Goal: Task Accomplishment & Management: Use online tool/utility

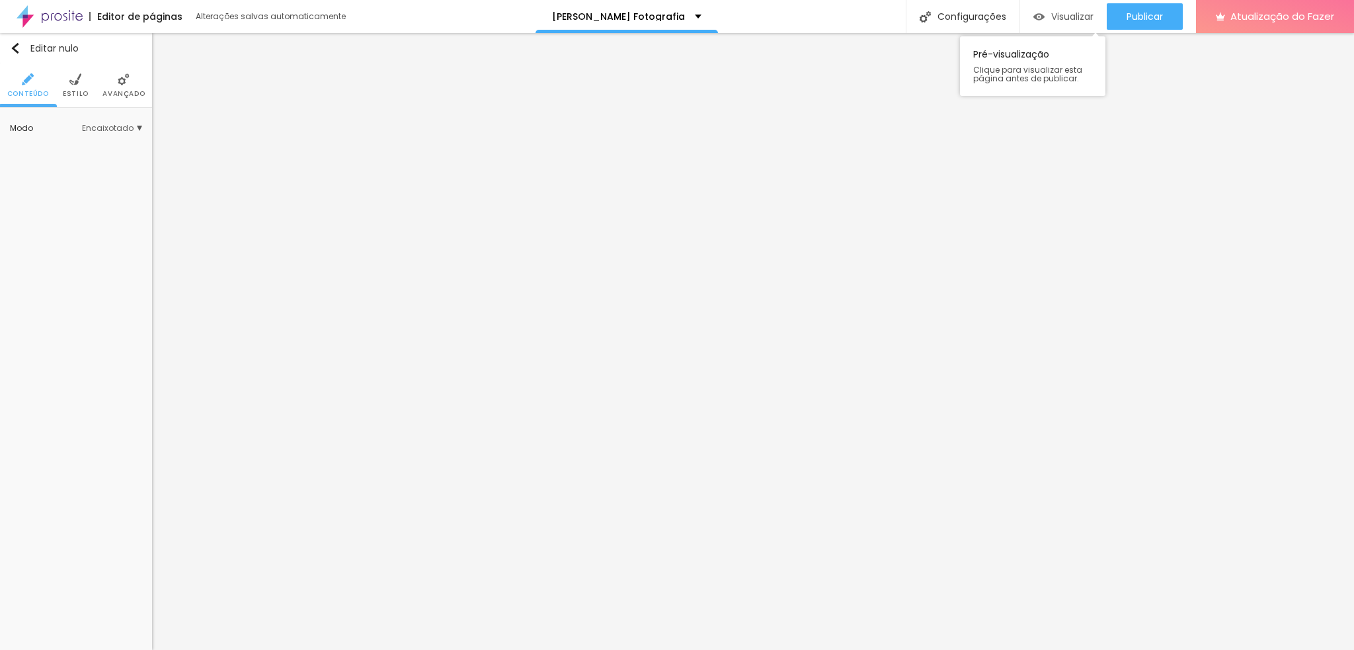
click at [1052, 11] on font "Visualizar" at bounding box center [1072, 16] width 42 height 13
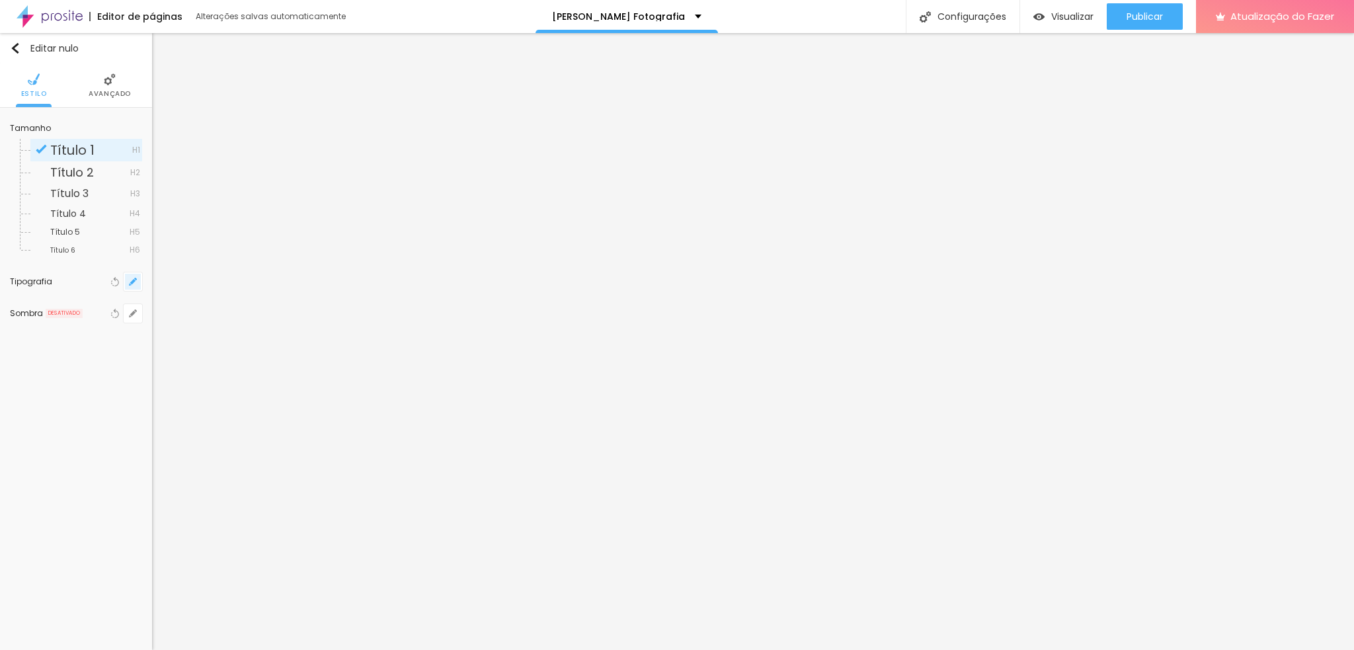
click at [134, 279] on icon "button" at bounding box center [132, 281] width 5 height 5
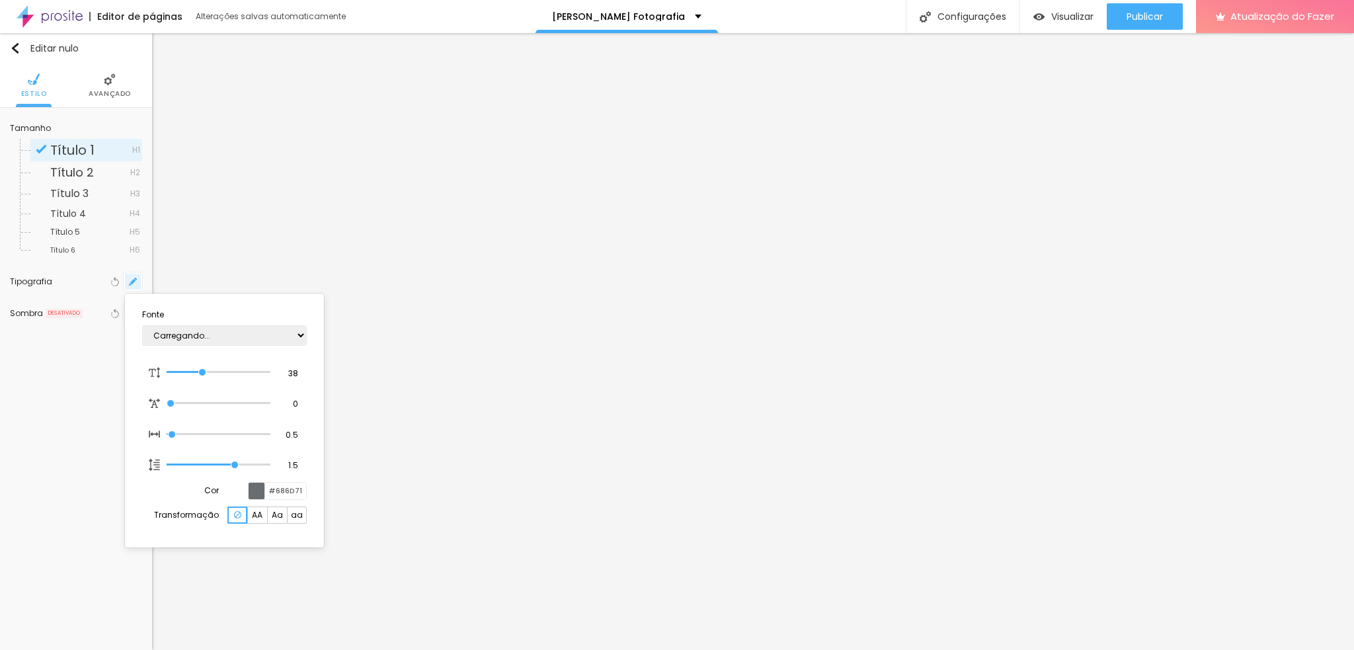
type input "1"
click at [245, 332] on select "AbrilFatface-Regular Actor-Regular Alegreya AlegreyaBlack [PERSON_NAME] [PERSON…" at bounding box center [224, 335] width 165 height 20
click at [681, 342] on div at bounding box center [677, 325] width 1354 height 650
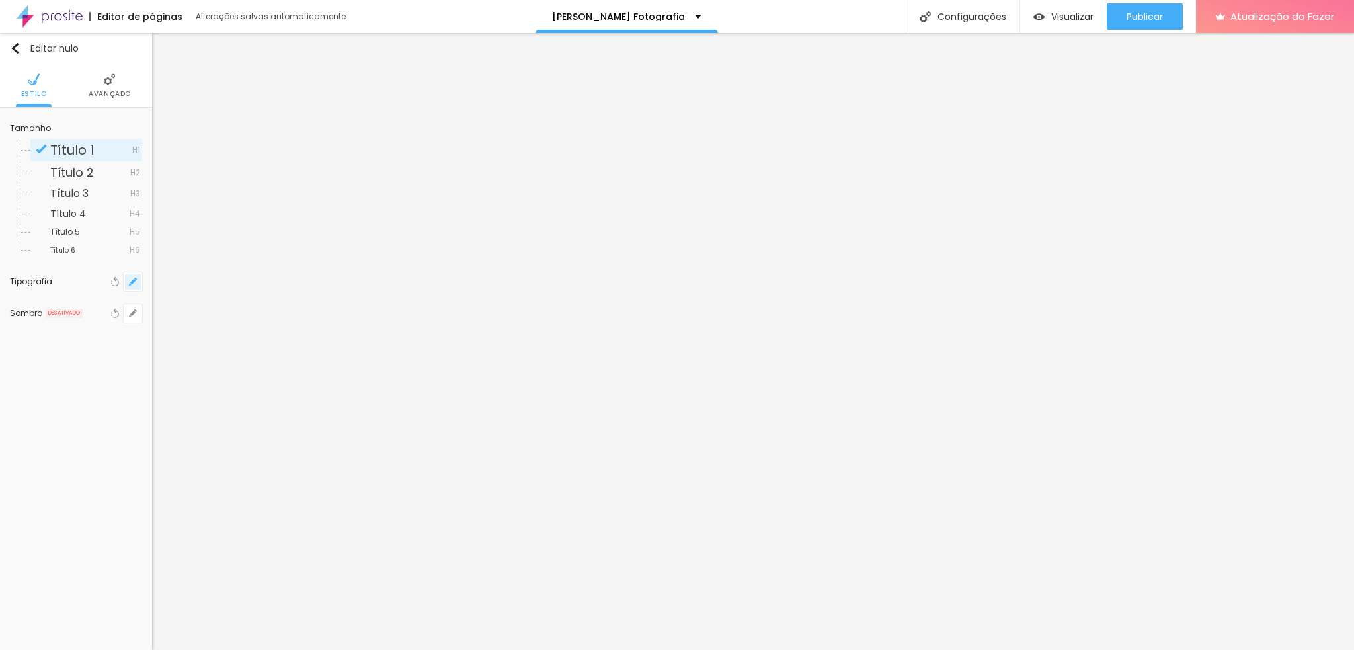
click at [131, 286] on button "button" at bounding box center [133, 281] width 19 height 19
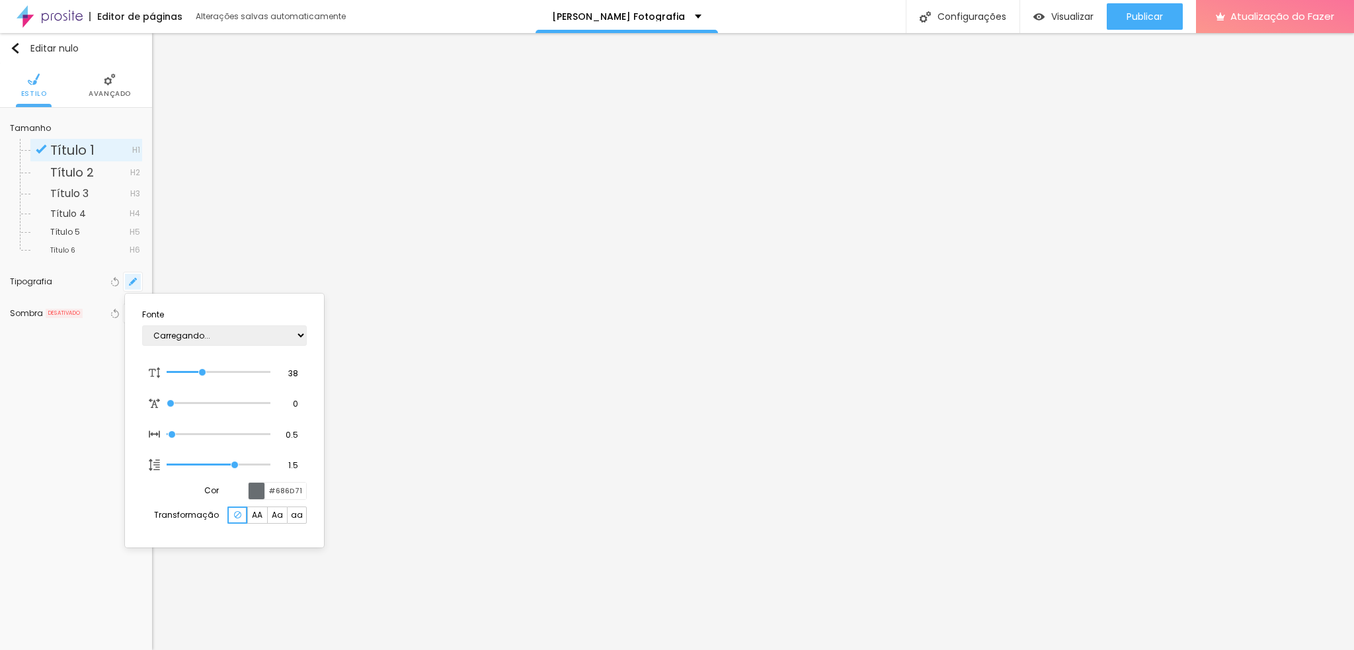
type input "1"
click at [732, 383] on div at bounding box center [677, 325] width 1354 height 650
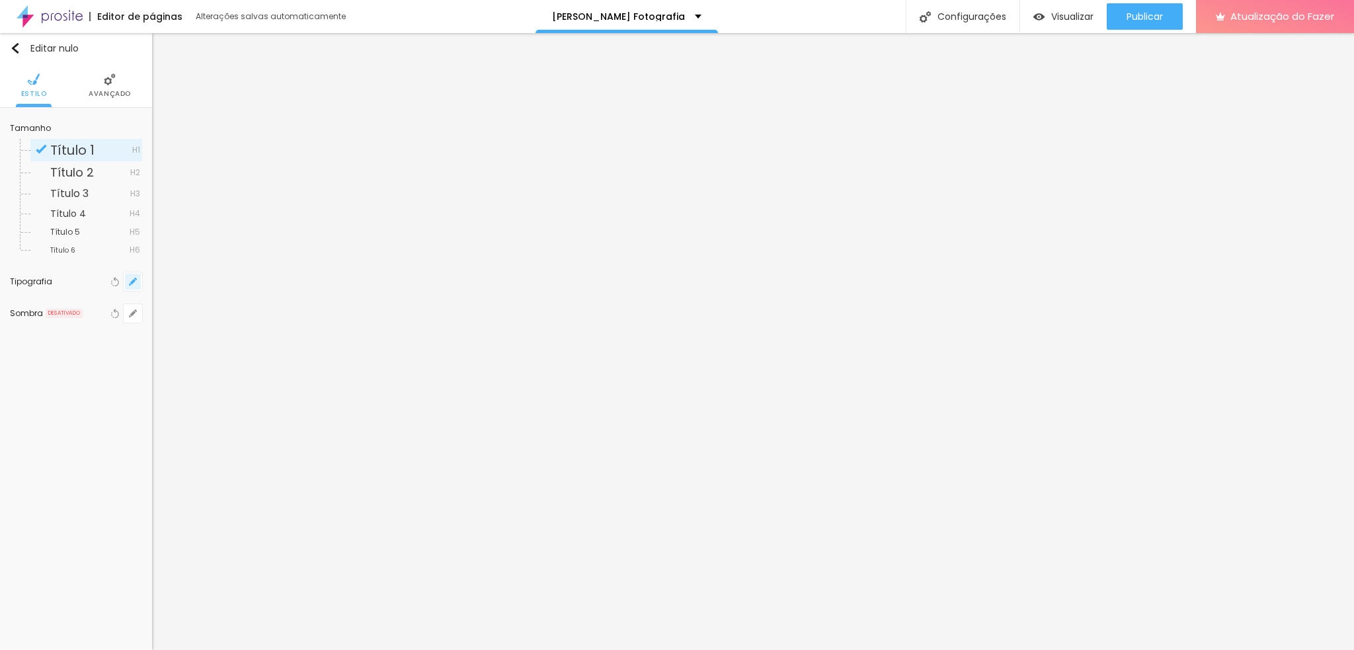
click at [129, 280] on icon "button" at bounding box center [133, 282] width 8 height 8
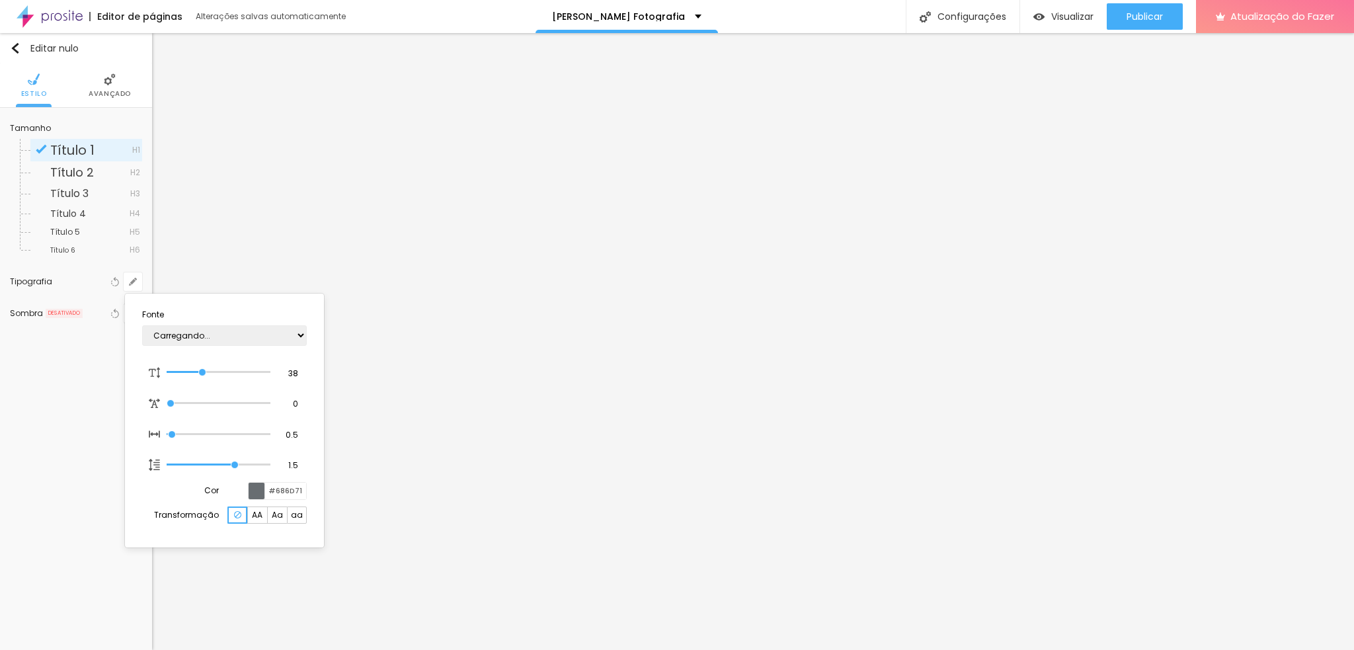
type input "1"
click at [643, 423] on div at bounding box center [677, 325] width 1354 height 650
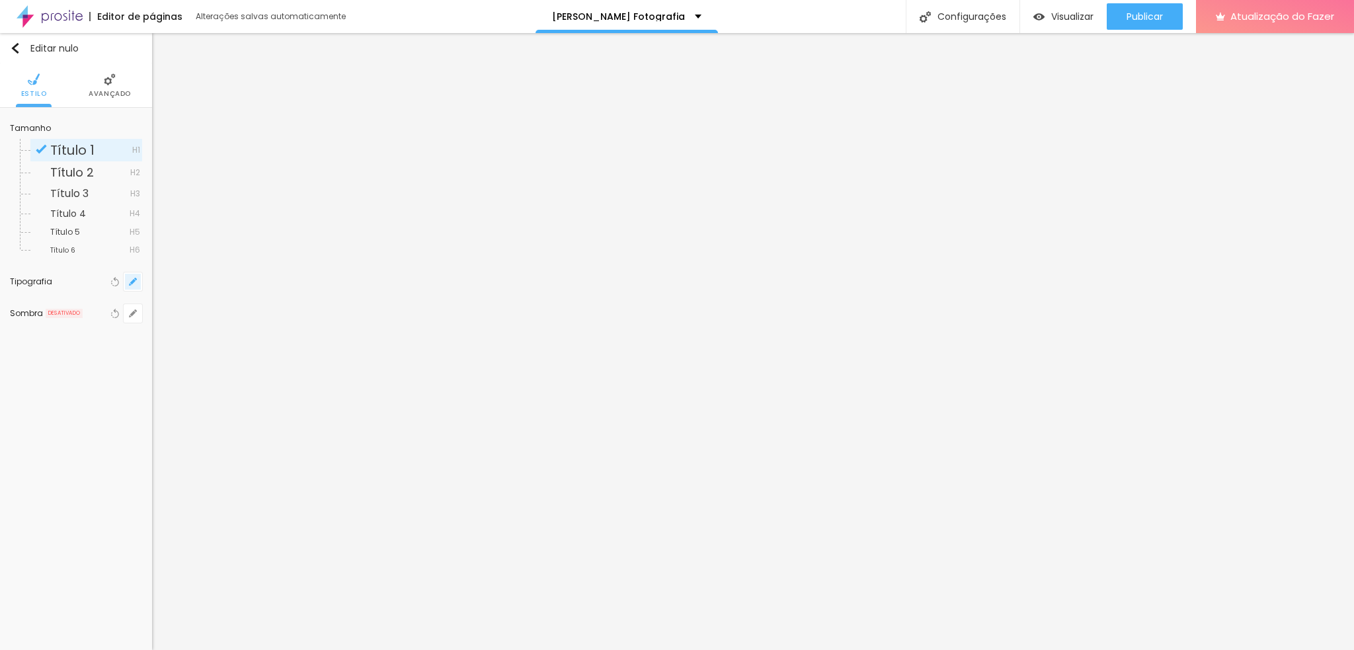
click at [132, 283] on icon "button" at bounding box center [132, 281] width 5 height 5
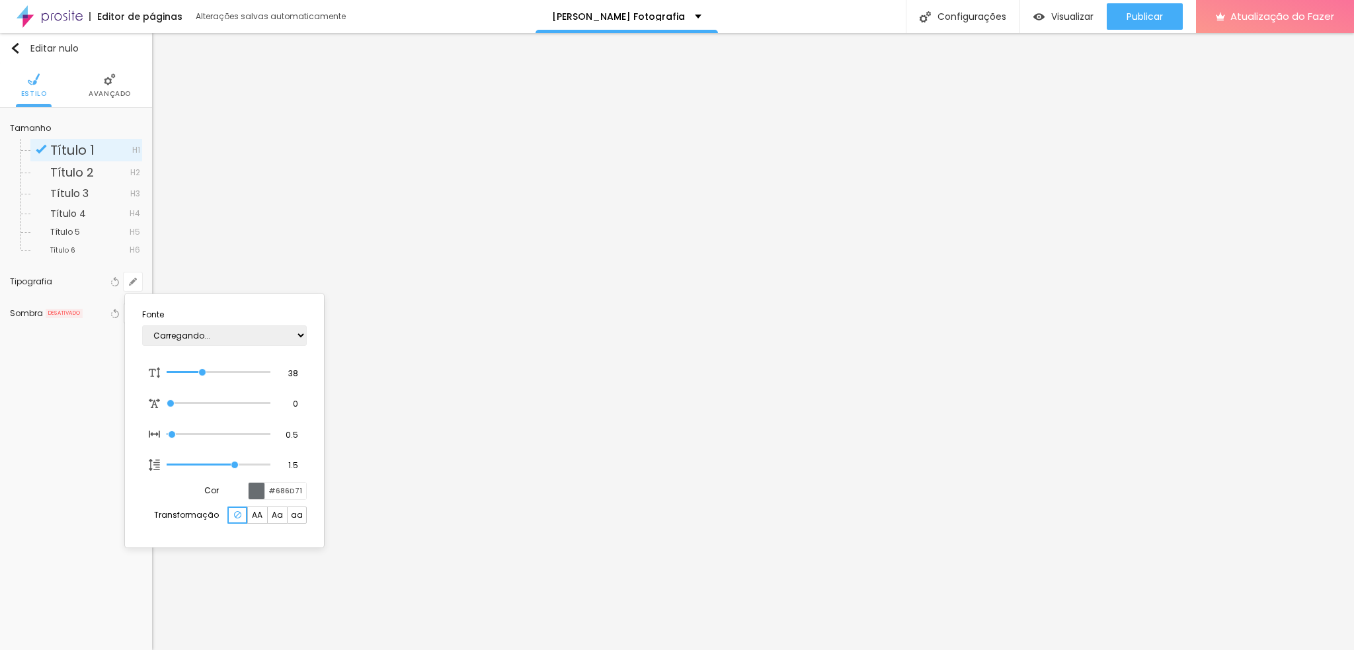
type input "1"
click at [630, 414] on div at bounding box center [677, 325] width 1354 height 650
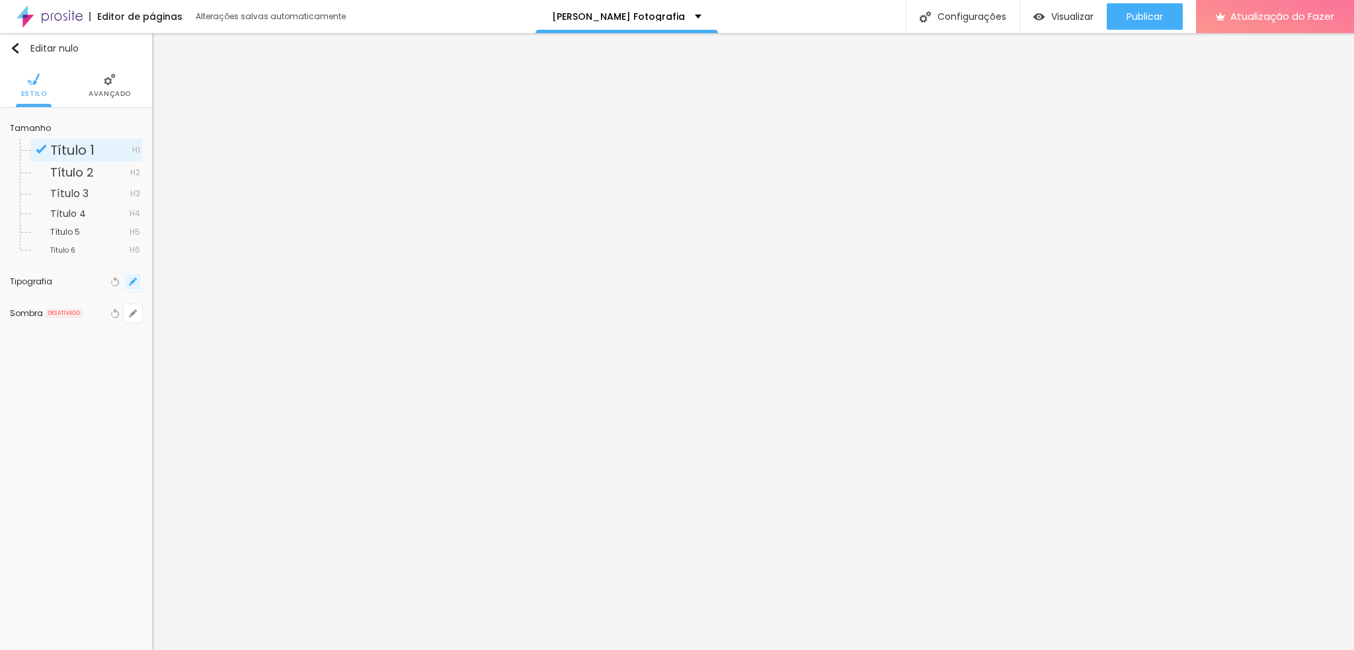
click at [131, 283] on icon "button" at bounding box center [132, 281] width 5 height 5
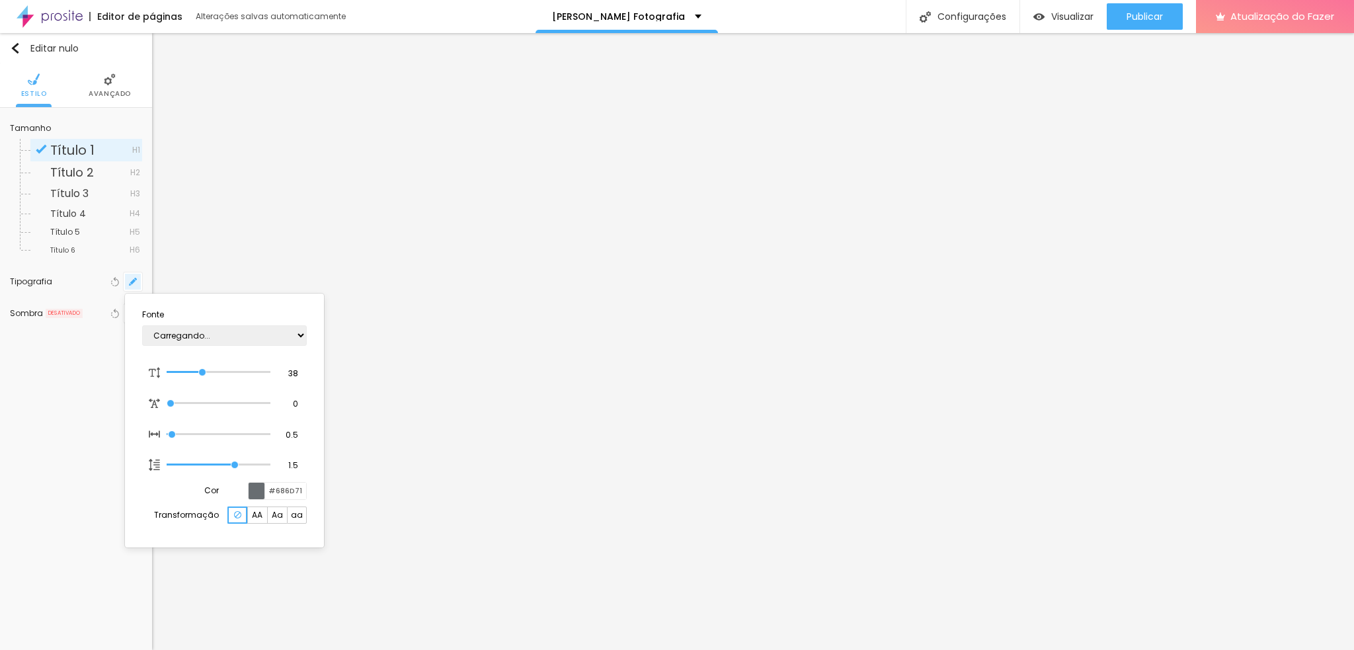
type input "1"
click at [770, 398] on div at bounding box center [677, 325] width 1354 height 650
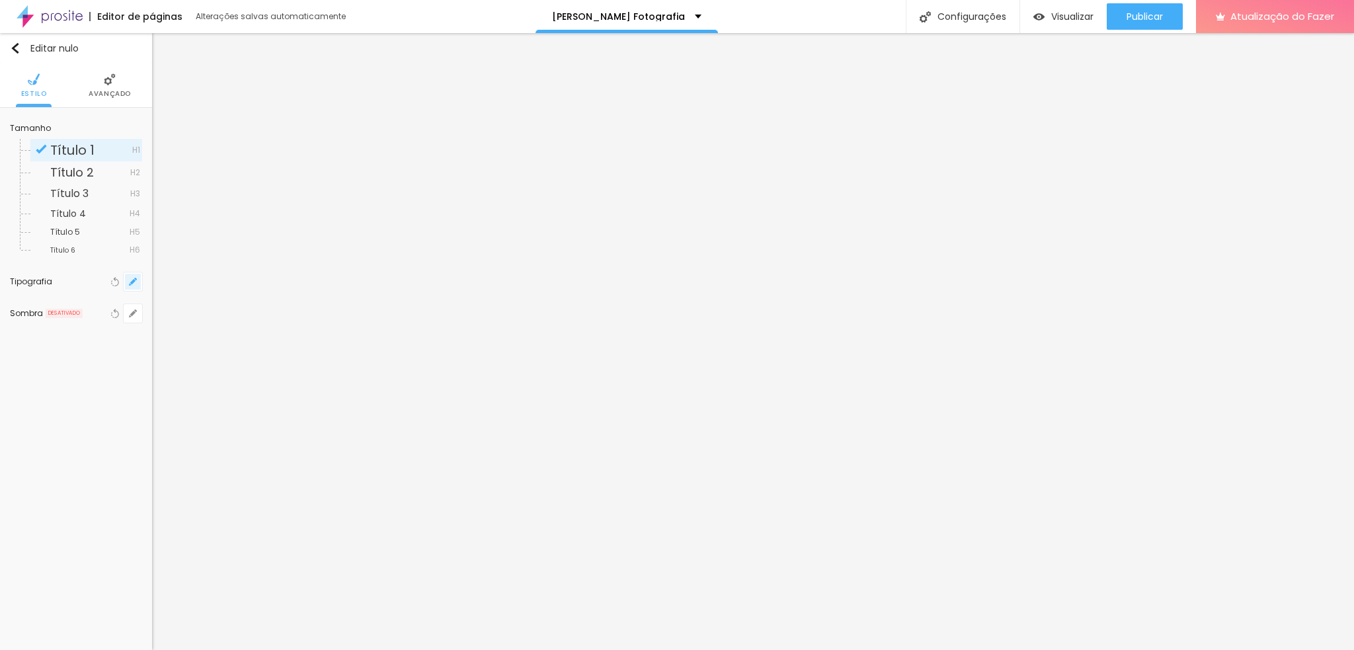
click at [130, 278] on icon "button" at bounding box center [133, 282] width 8 height 8
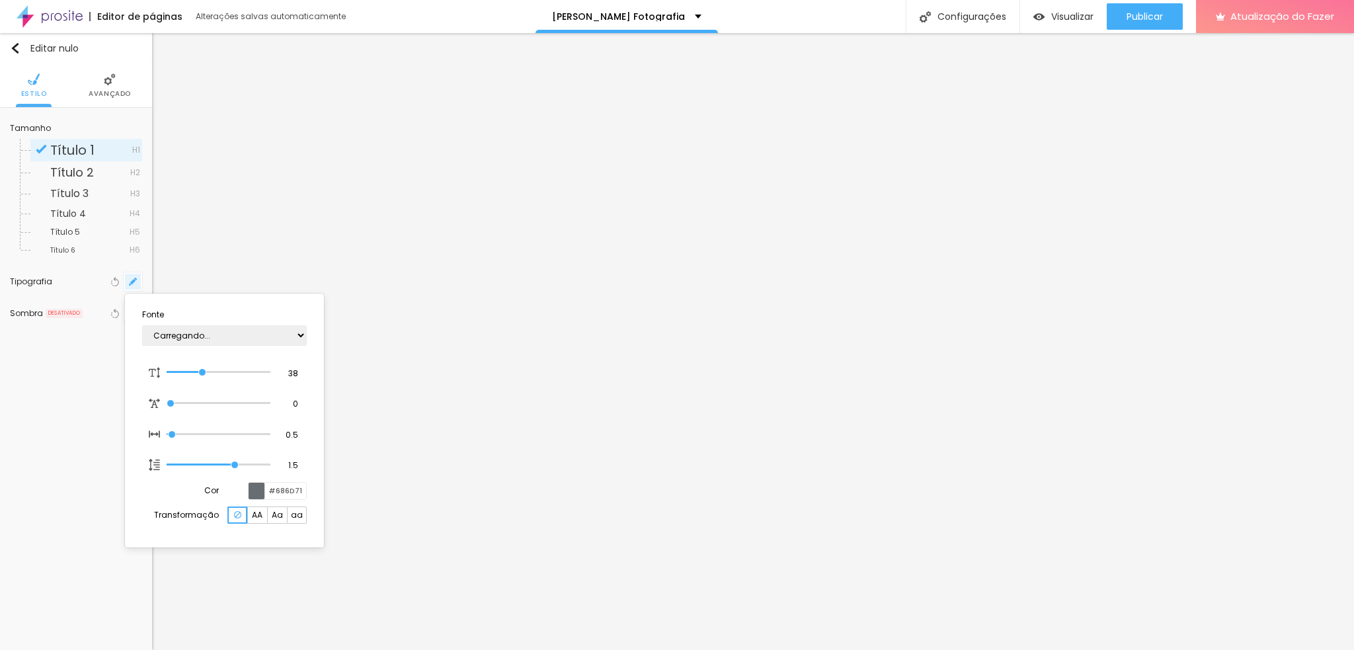
type input "1"
click at [716, 395] on div at bounding box center [677, 325] width 1354 height 650
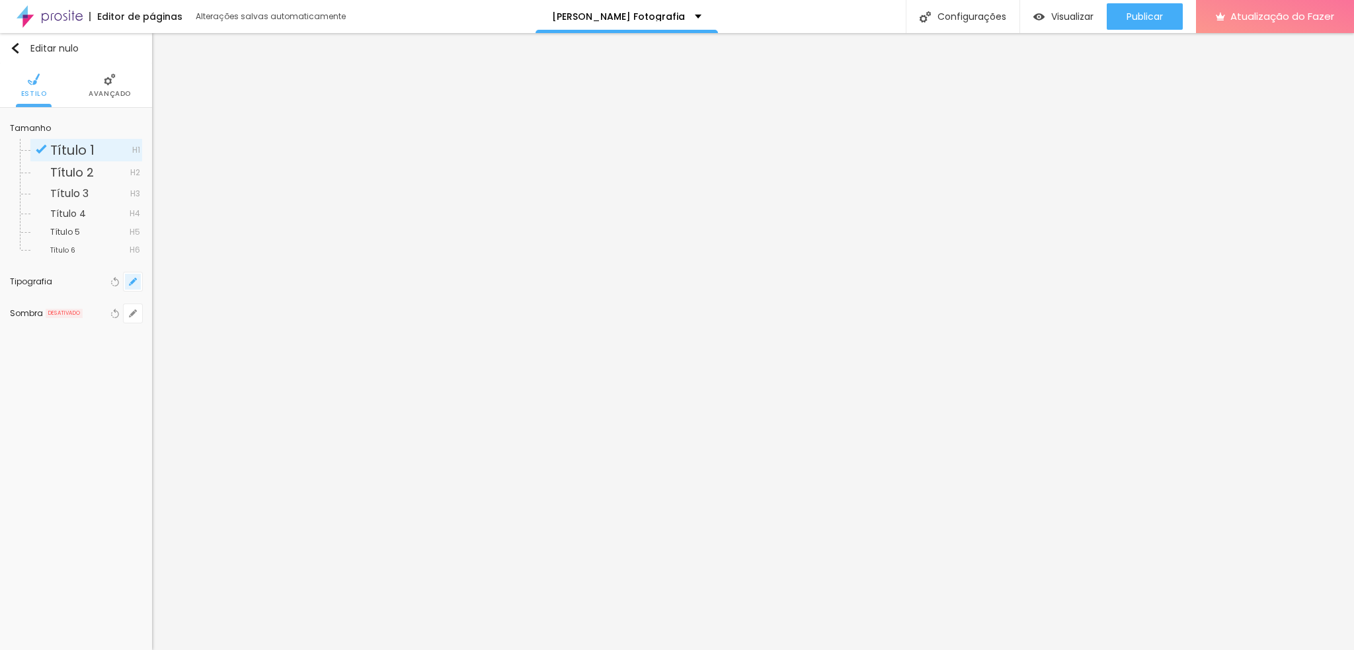
click at [132, 284] on icon "button" at bounding box center [132, 281] width 5 height 5
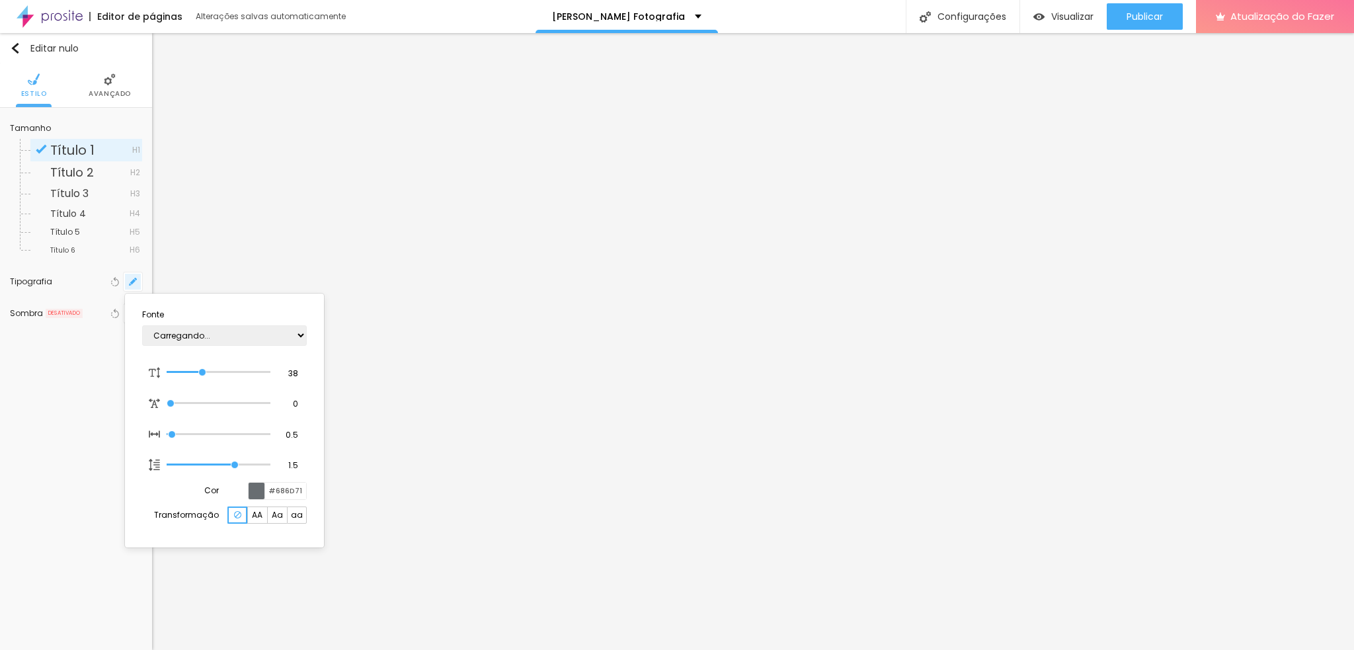
type input "1"
click at [526, 258] on div at bounding box center [677, 325] width 1354 height 650
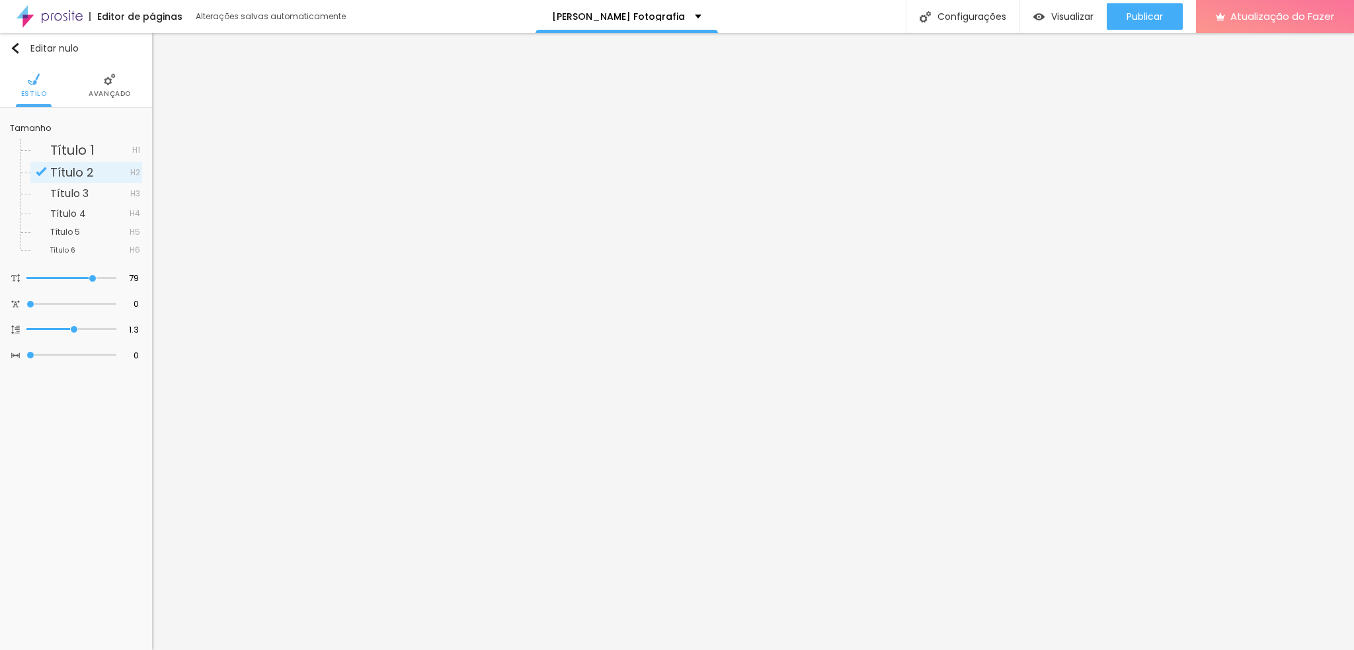
click at [117, 85] on li "Avançado" at bounding box center [110, 85] width 42 height 44
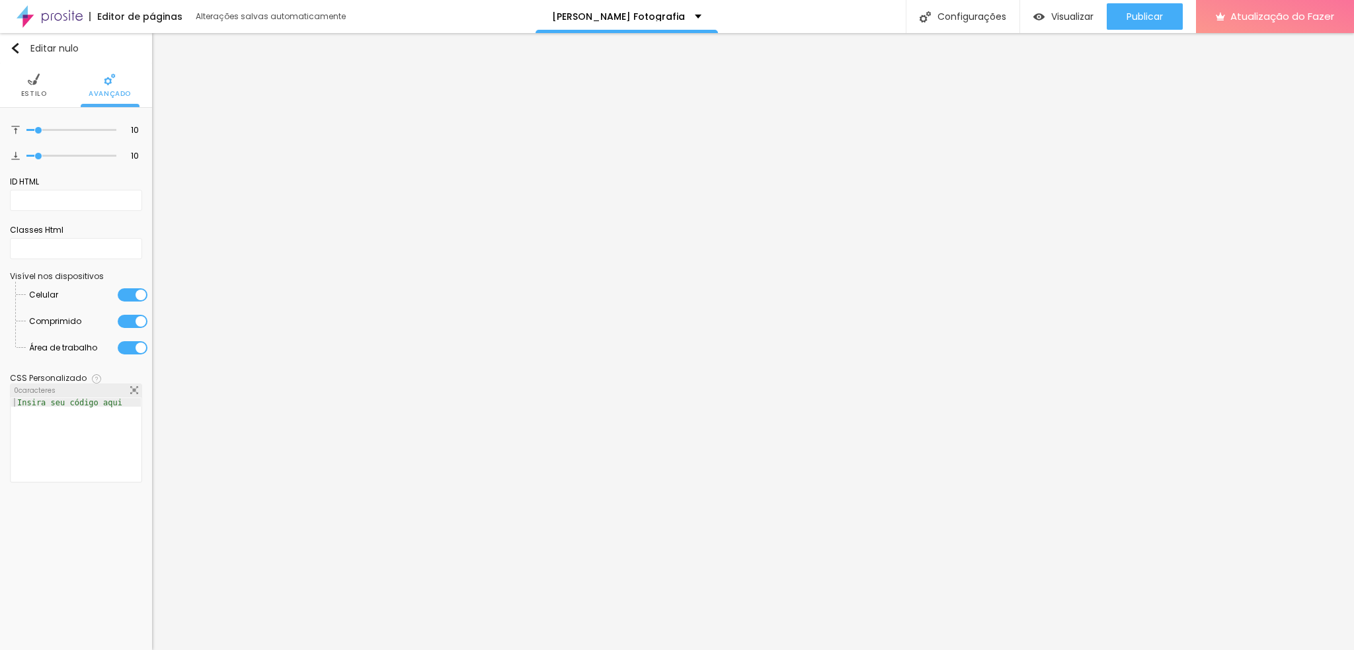
click at [26, 97] on font "Estilo" at bounding box center [34, 94] width 26 height 10
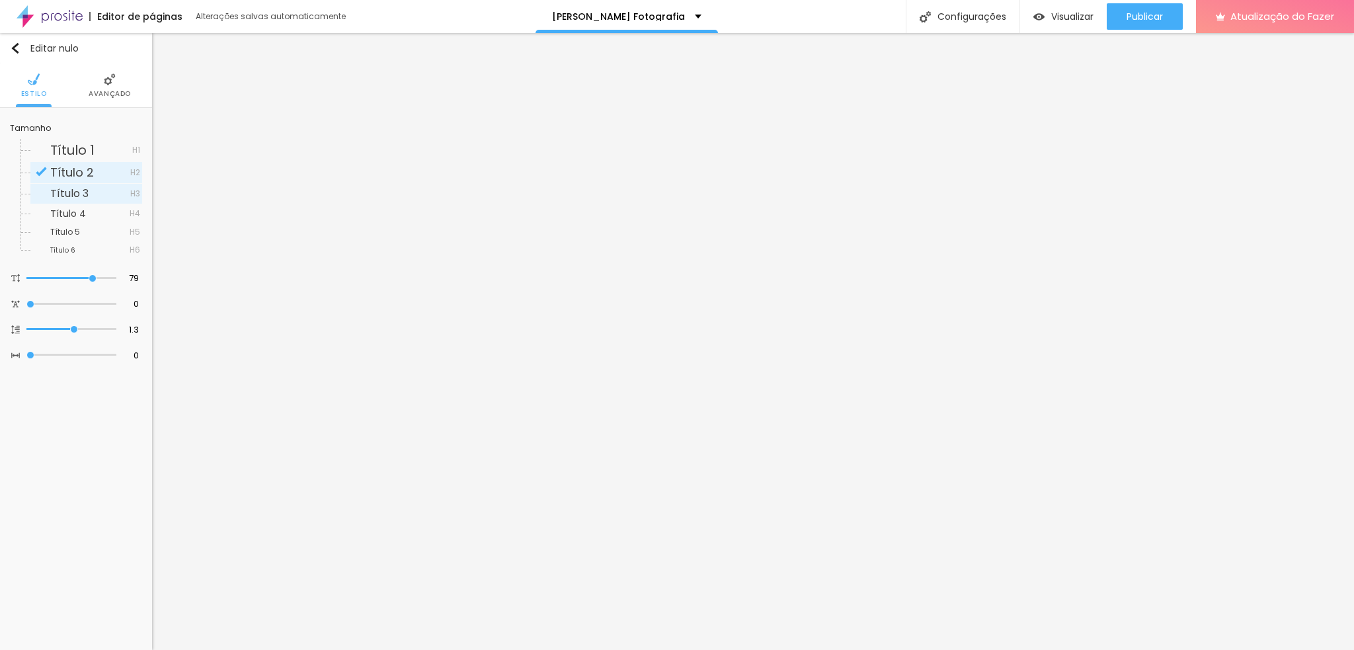
click at [56, 200] on font "Título 3" at bounding box center [69, 193] width 38 height 15
click at [74, 197] on span "Titulo 3" at bounding box center [68, 193] width 37 height 15
click at [86, 149] on font "Título 1" at bounding box center [72, 150] width 44 height 19
click at [115, 86] on li "Avançado" at bounding box center [110, 85] width 42 height 44
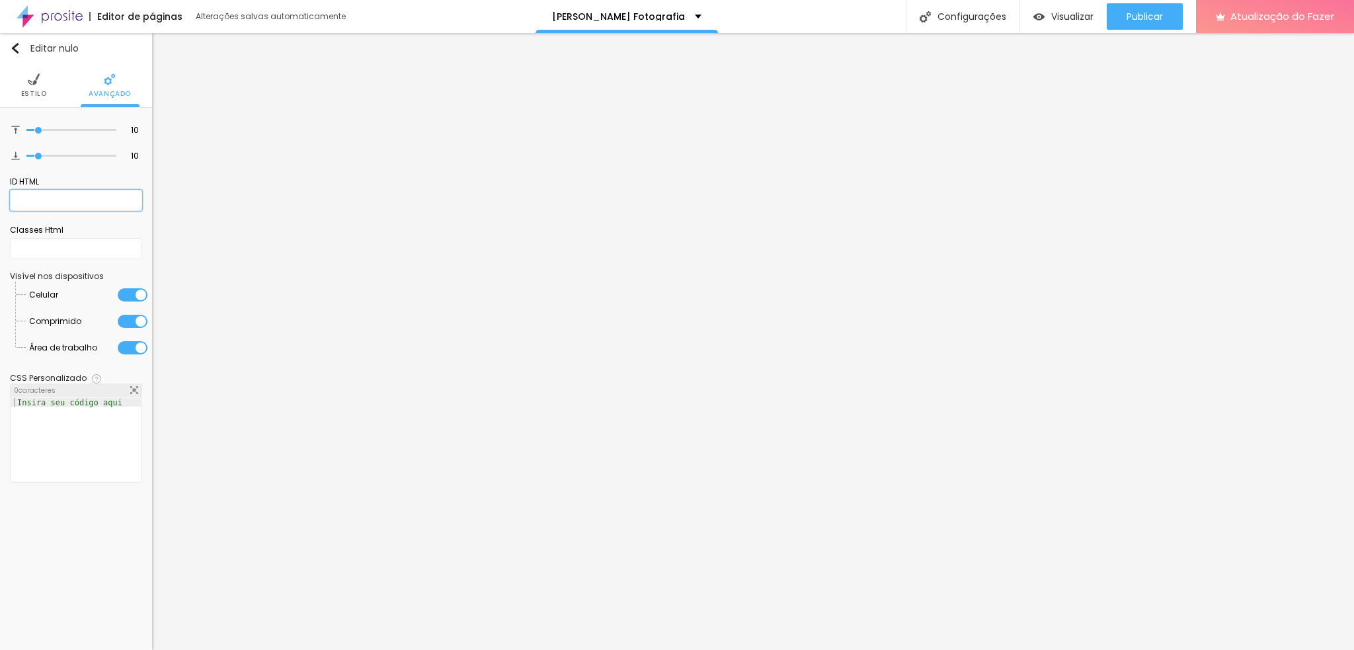
click at [71, 196] on input "text" at bounding box center [76, 200] width 132 height 21
click at [83, 251] on input "text" at bounding box center [76, 248] width 132 height 21
click at [28, 85] on img at bounding box center [34, 79] width 12 height 12
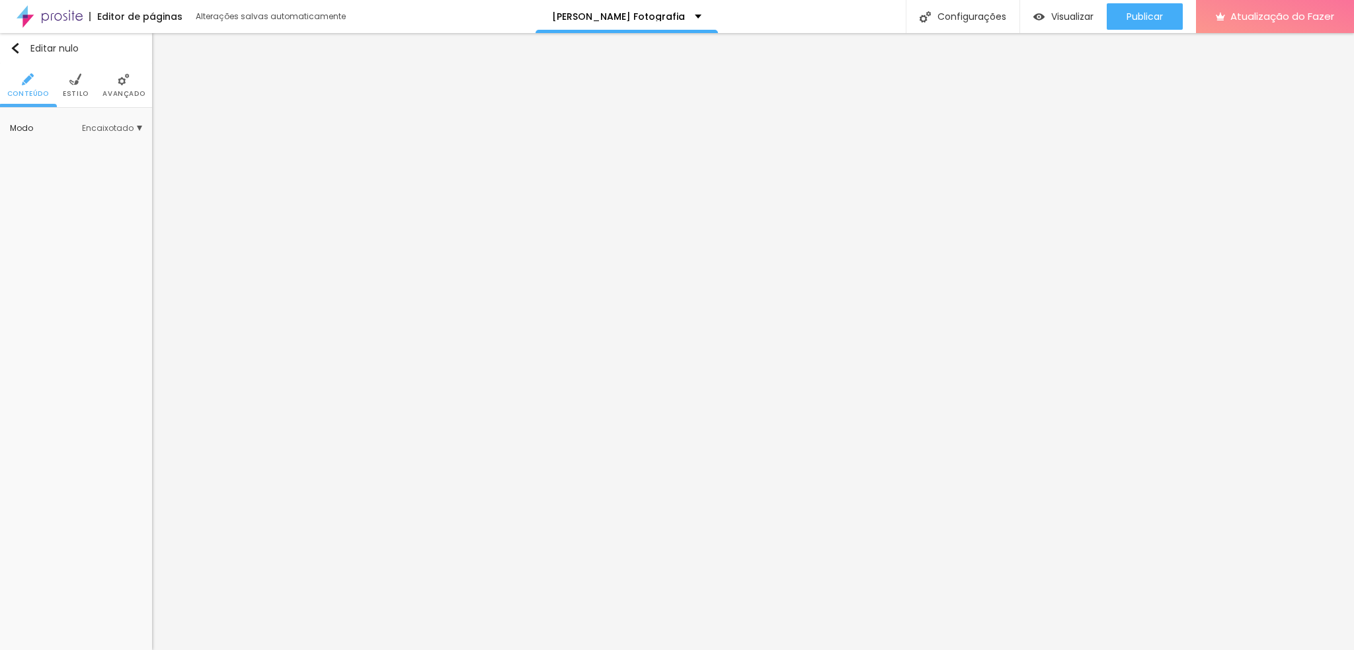
click at [135, 126] on span "Encaixotado" at bounding box center [112, 128] width 60 height 8
click at [58, 169] on font "Completo" at bounding box center [70, 164] width 40 height 11
click at [78, 89] on font "Estilo" at bounding box center [76, 94] width 26 height 10
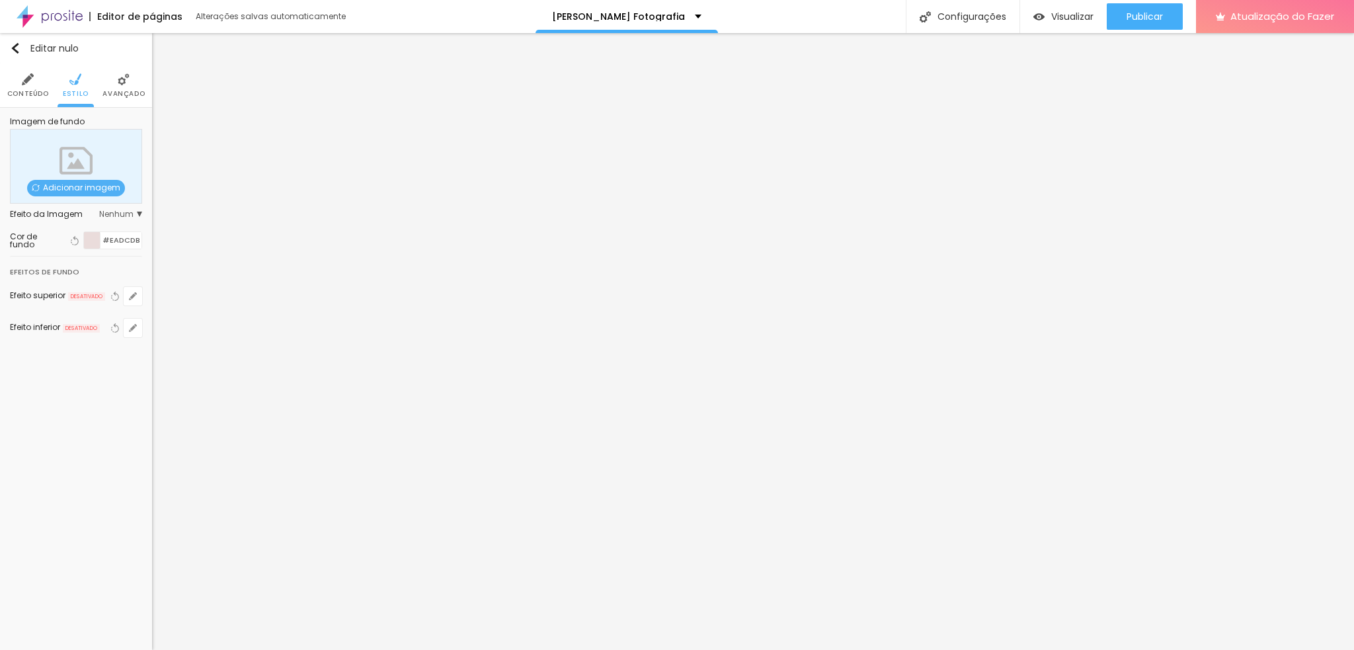
click at [134, 212] on font "Nenhum" at bounding box center [116, 213] width 34 height 11
click at [123, 88] on li "Avançado" at bounding box center [123, 85] width 42 height 44
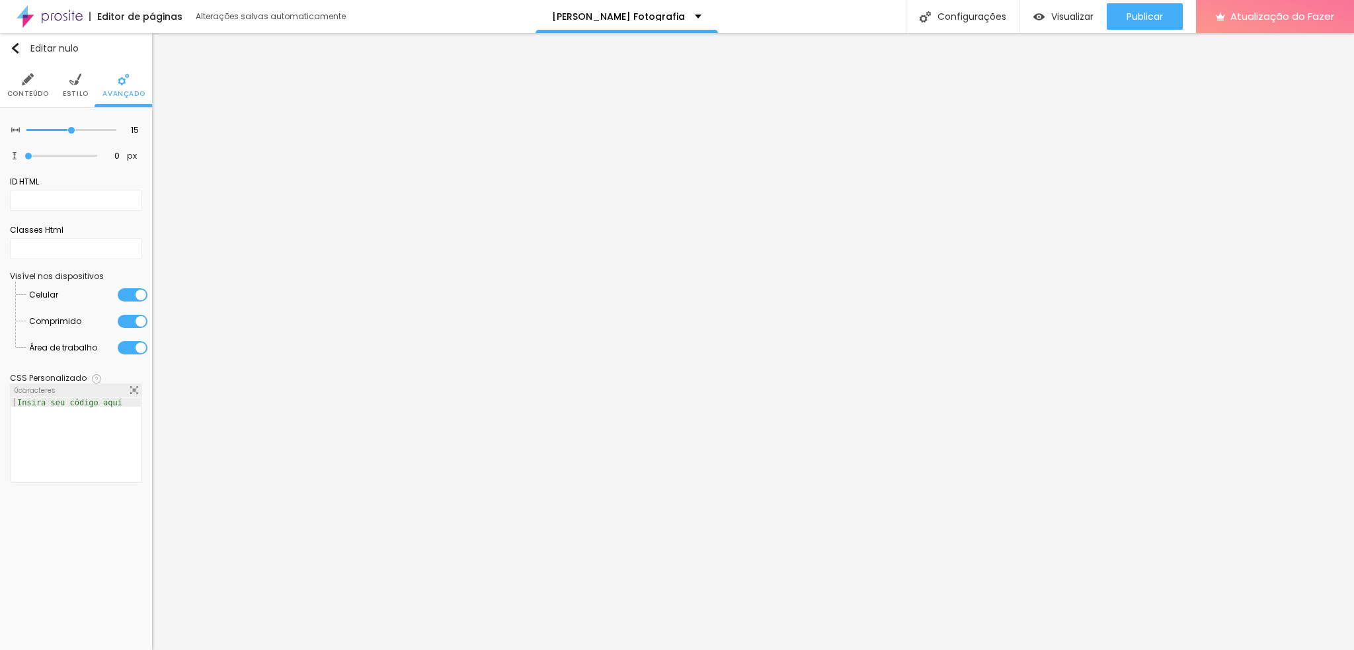
click at [22, 86] on li "Conteúdo" at bounding box center [28, 85] width 42 height 44
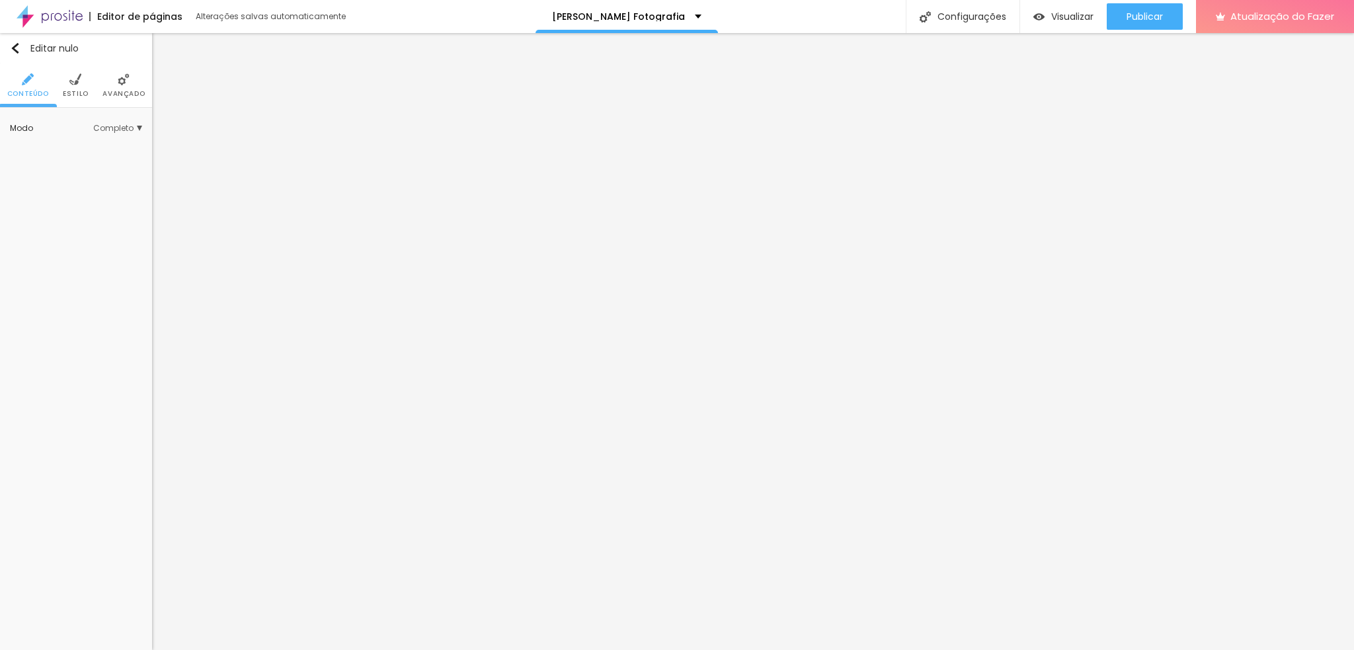
click at [24, 122] on font "Modo" at bounding box center [21, 127] width 23 height 11
click at [108, 126] on font "Completo" at bounding box center [113, 127] width 40 height 11
click at [25, 128] on font "Modo" at bounding box center [21, 127] width 23 height 11
click at [13, 49] on img "button" at bounding box center [15, 48] width 11 height 11
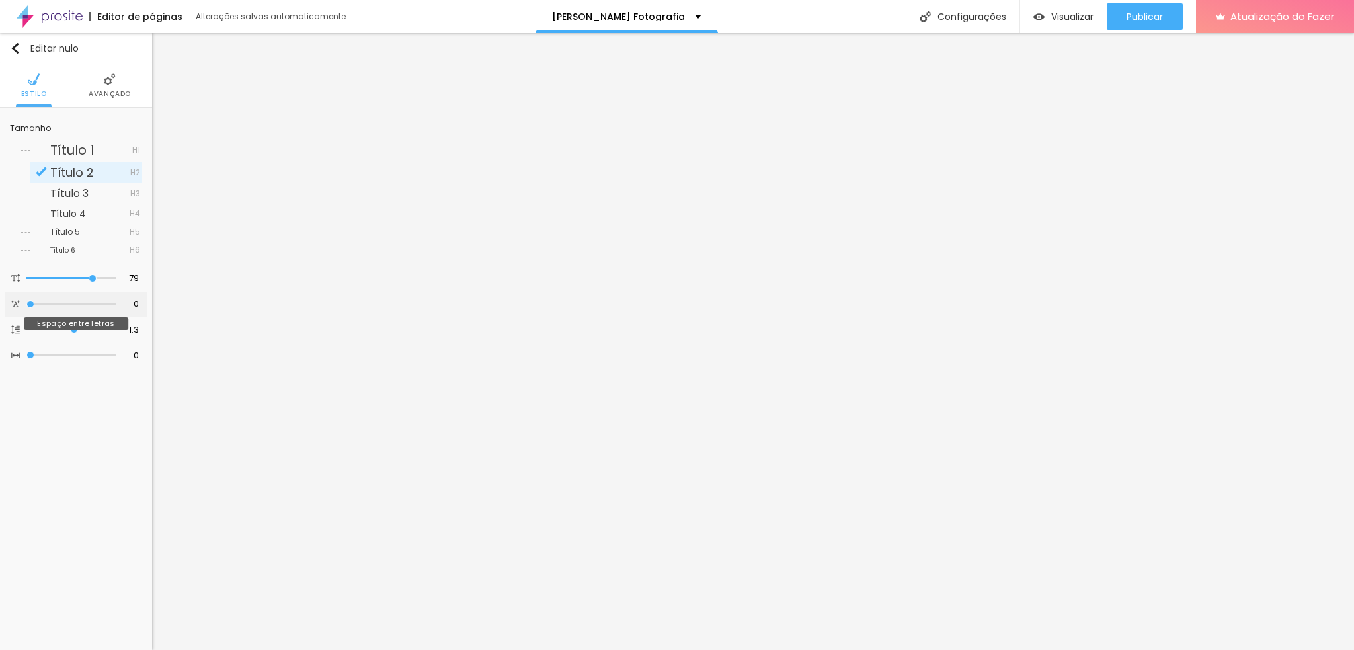
click at [17, 308] on div at bounding box center [15, 304] width 9 height 10
type input "20"
type input "19.7"
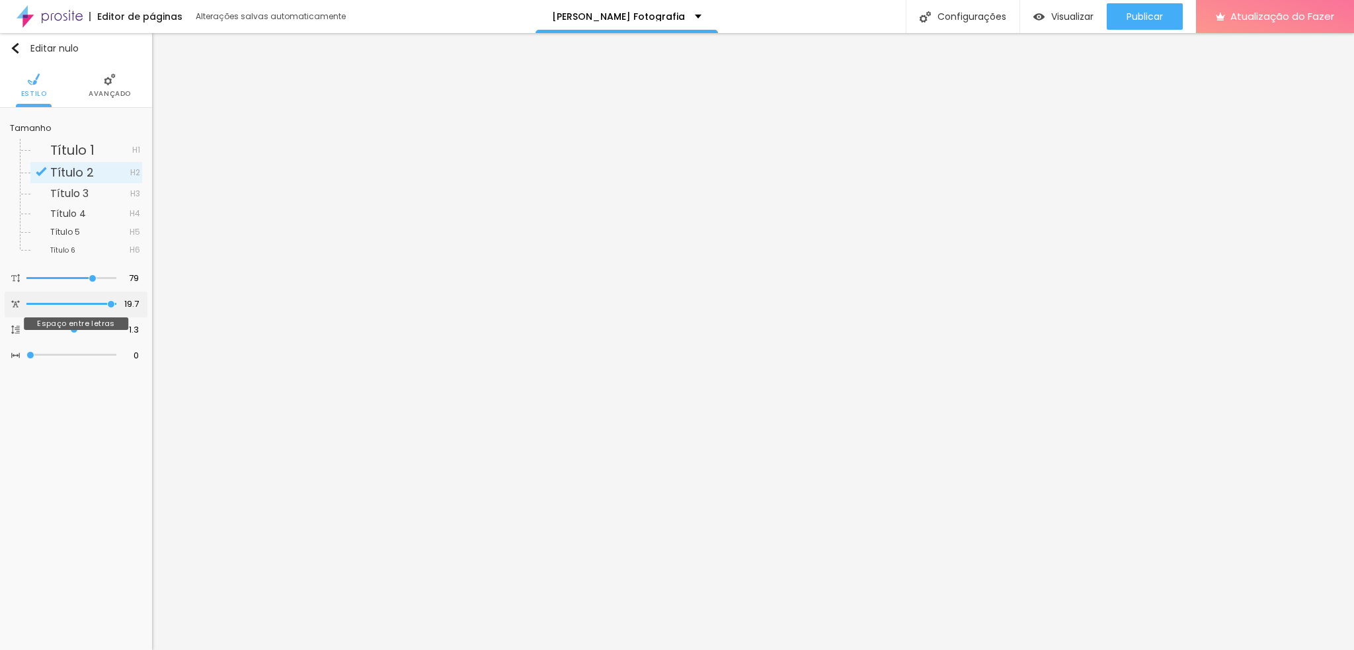
type input "2.6"
type input "0"
drag, startPoint x: 26, startPoint y: 305, endPoint x: 15, endPoint y: 309, distance: 12.2
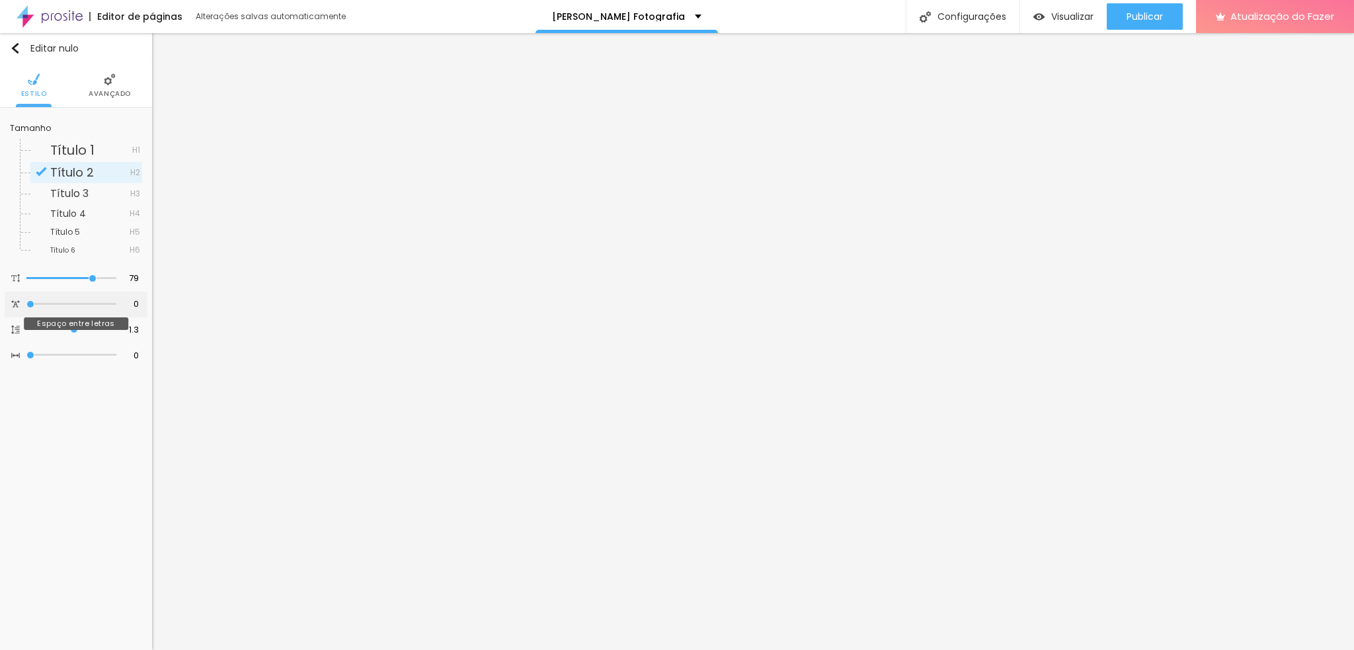
click at [26, 307] on input "range" at bounding box center [71, 304] width 90 height 7
click at [113, 82] on img at bounding box center [110, 79] width 12 height 12
click at [98, 91] on font "Avançado" at bounding box center [110, 94] width 42 height 10
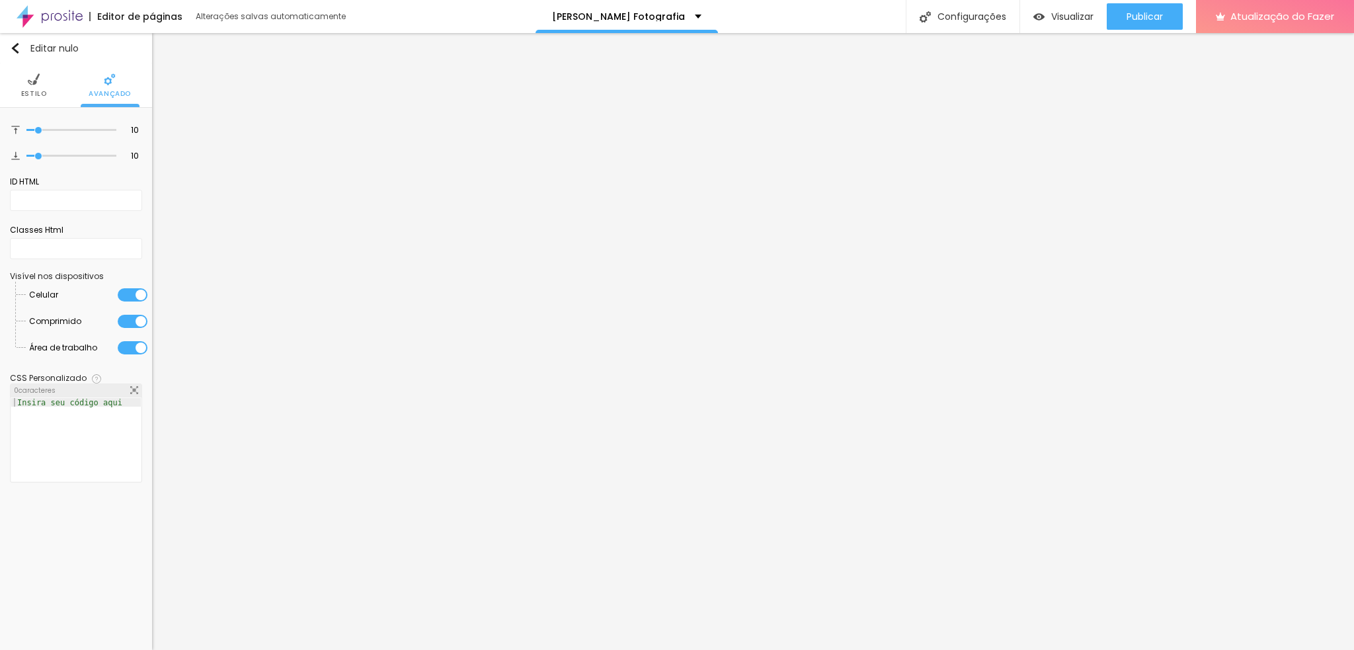
click at [38, 85] on li "Estilo" at bounding box center [34, 85] width 26 height 44
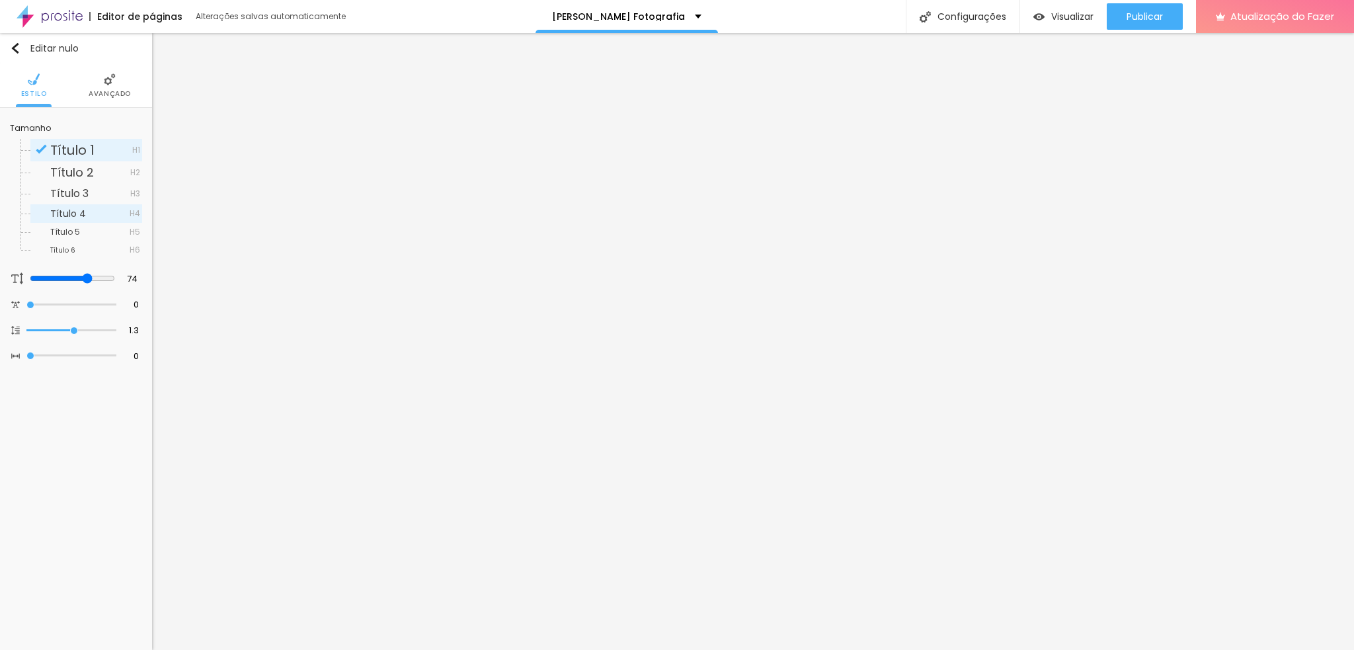
click at [59, 217] on font "Título 4" at bounding box center [68, 213] width 36 height 13
click at [68, 194] on font "Título 3" at bounding box center [69, 193] width 38 height 15
click at [66, 249] on font "Título 6" at bounding box center [62, 250] width 25 height 10
click at [69, 167] on font "Título 2" at bounding box center [72, 172] width 44 height 17
click at [76, 184] on div "Título 3 H3" at bounding box center [86, 194] width 112 height 20
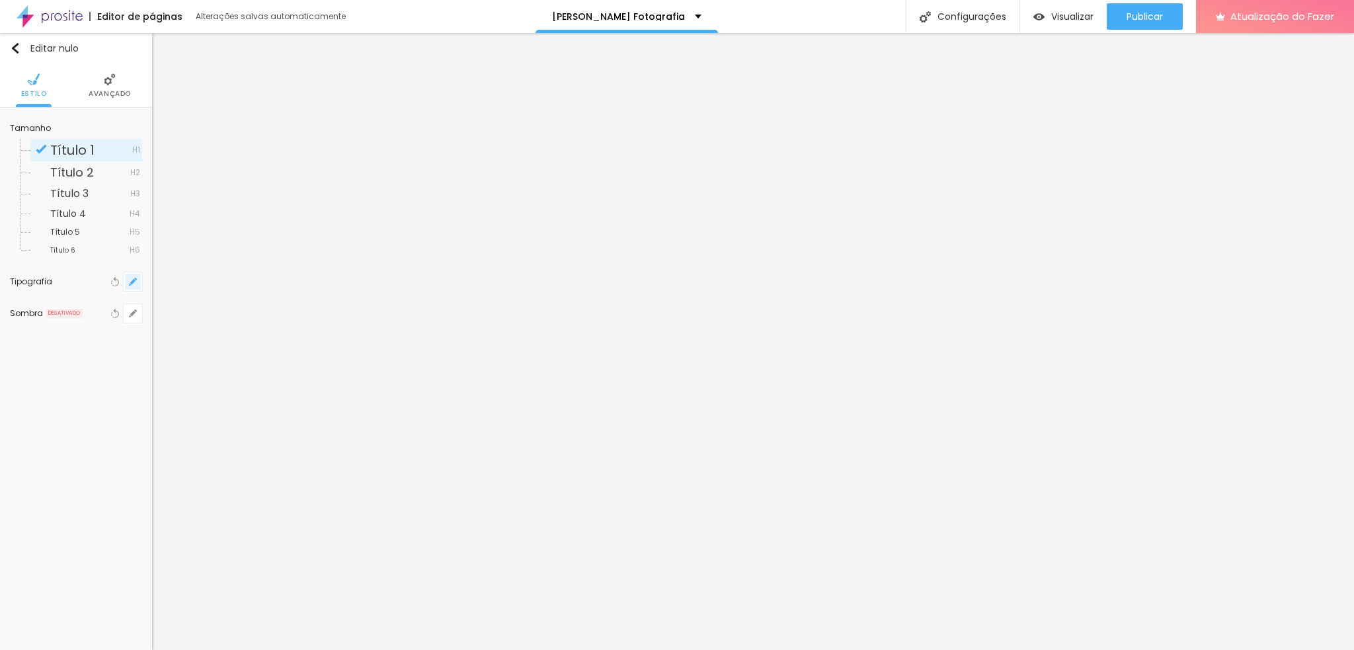
click at [132, 283] on icon "button" at bounding box center [132, 281] width 5 height 5
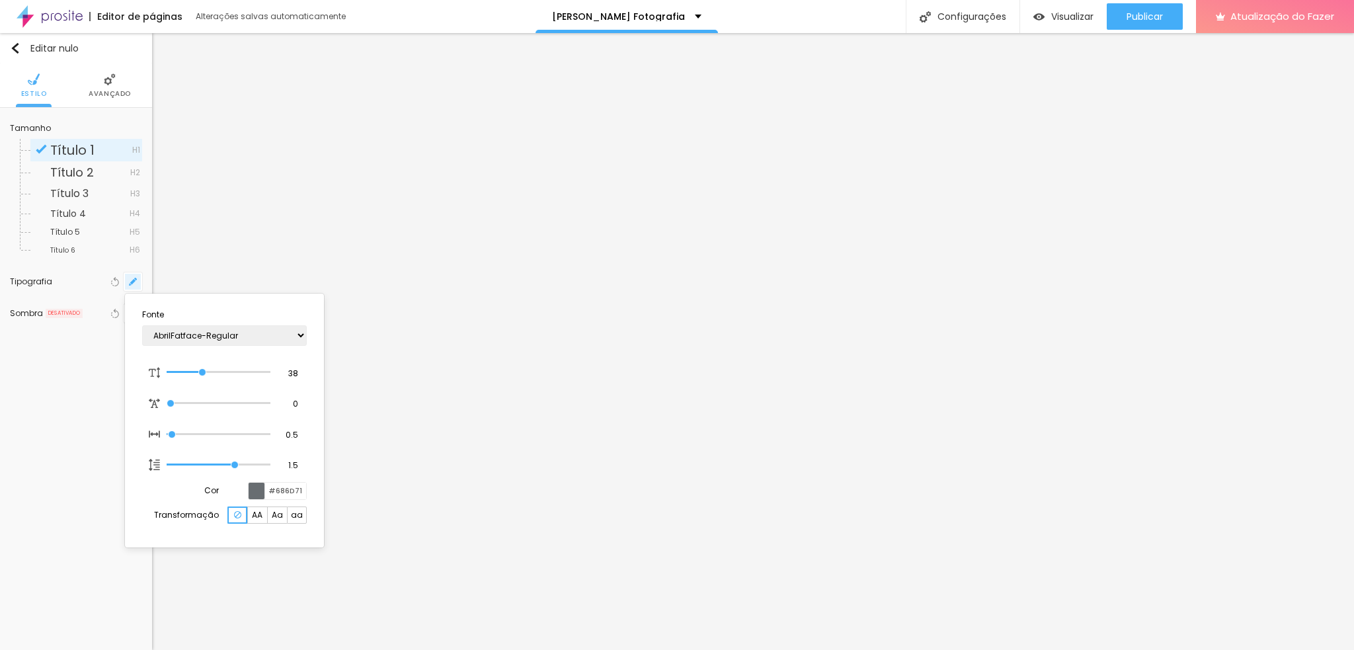
type input "1"
type input "0.2"
type input "1"
type input "0.6"
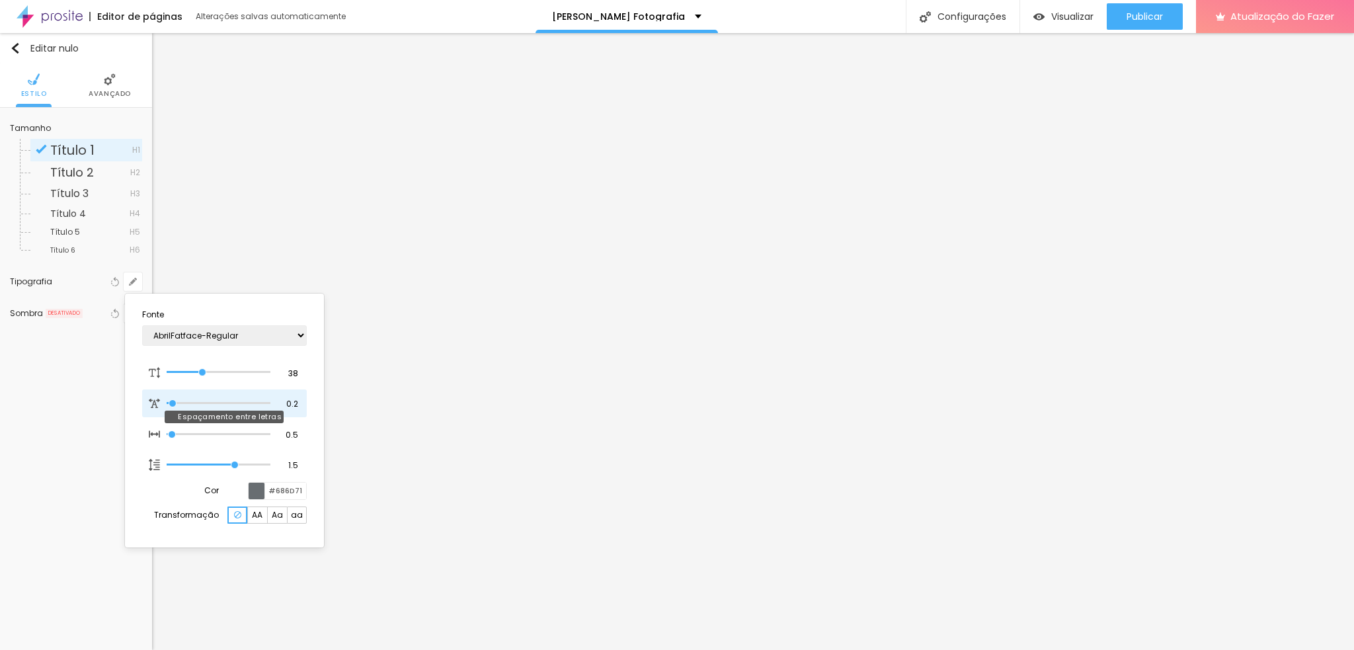
type input "0.6"
type input "1"
type input "1.1"
type input "1"
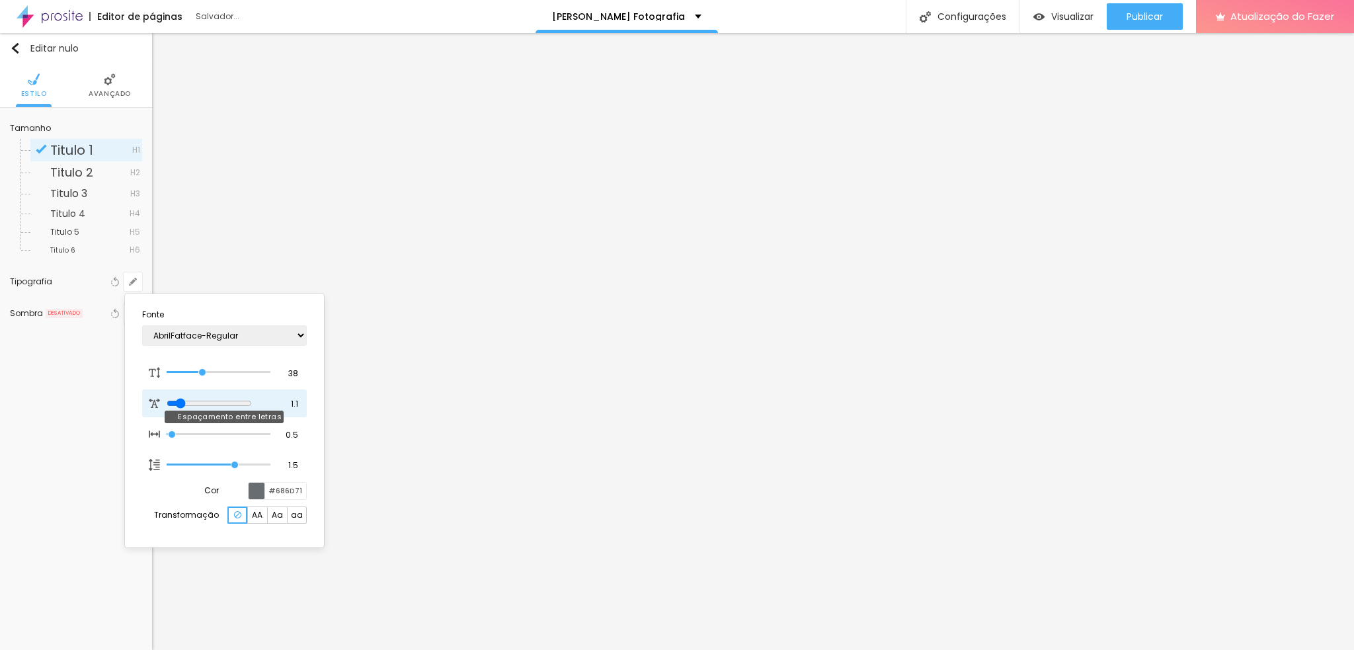
type input "1.2"
type input "1"
type input "1.7"
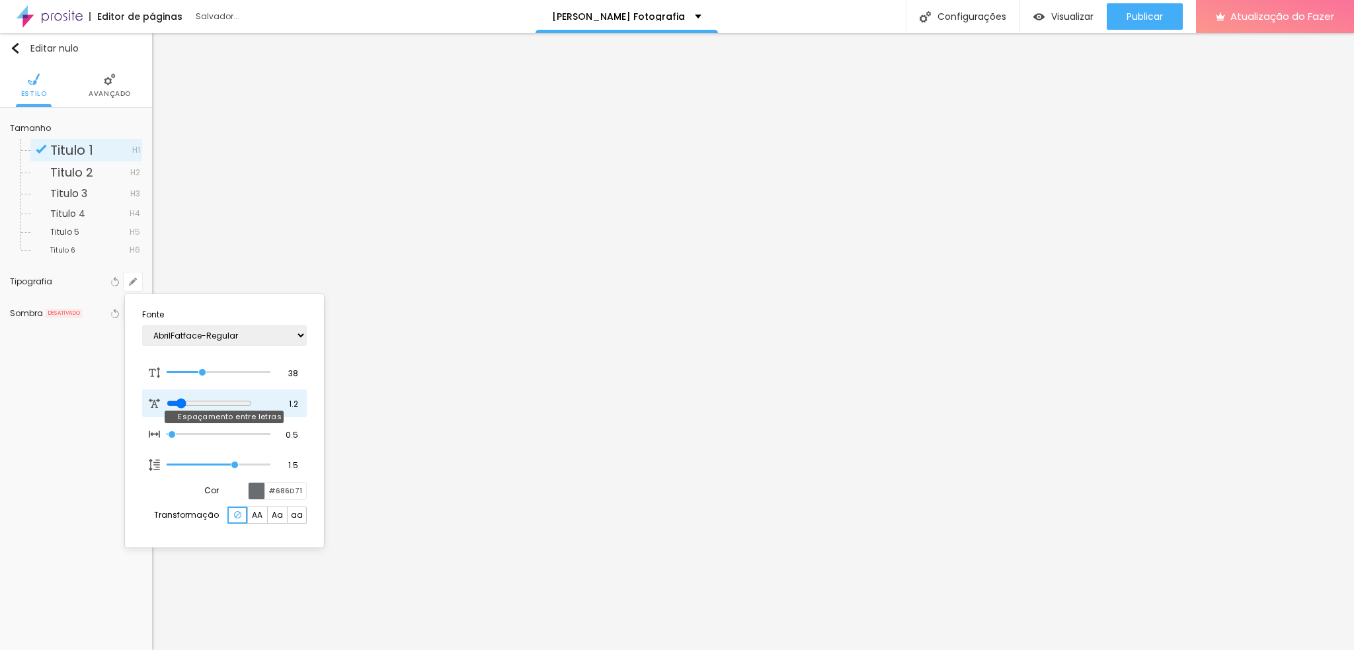
type input "1"
type input "2.4"
type input "1"
type input "2.7"
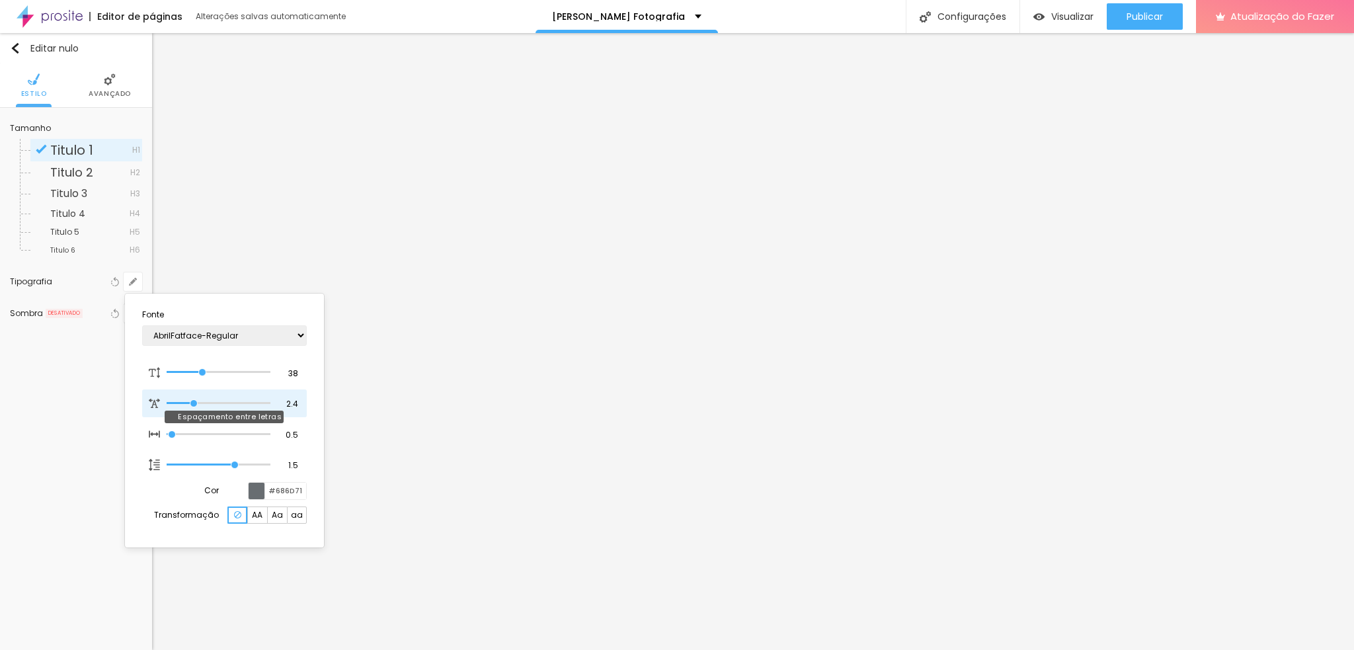
type input "2.7"
type input "1"
type input "3.3"
type input "1"
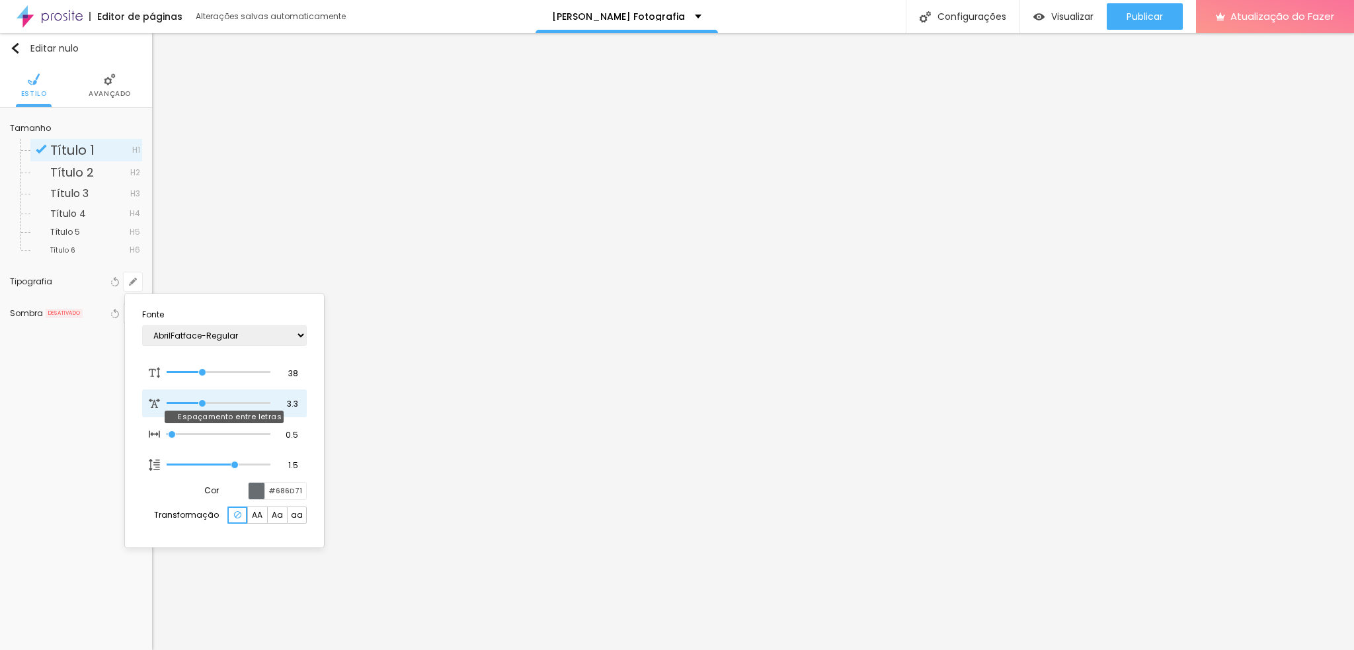
type input "3"
type input "1"
type input "2.8"
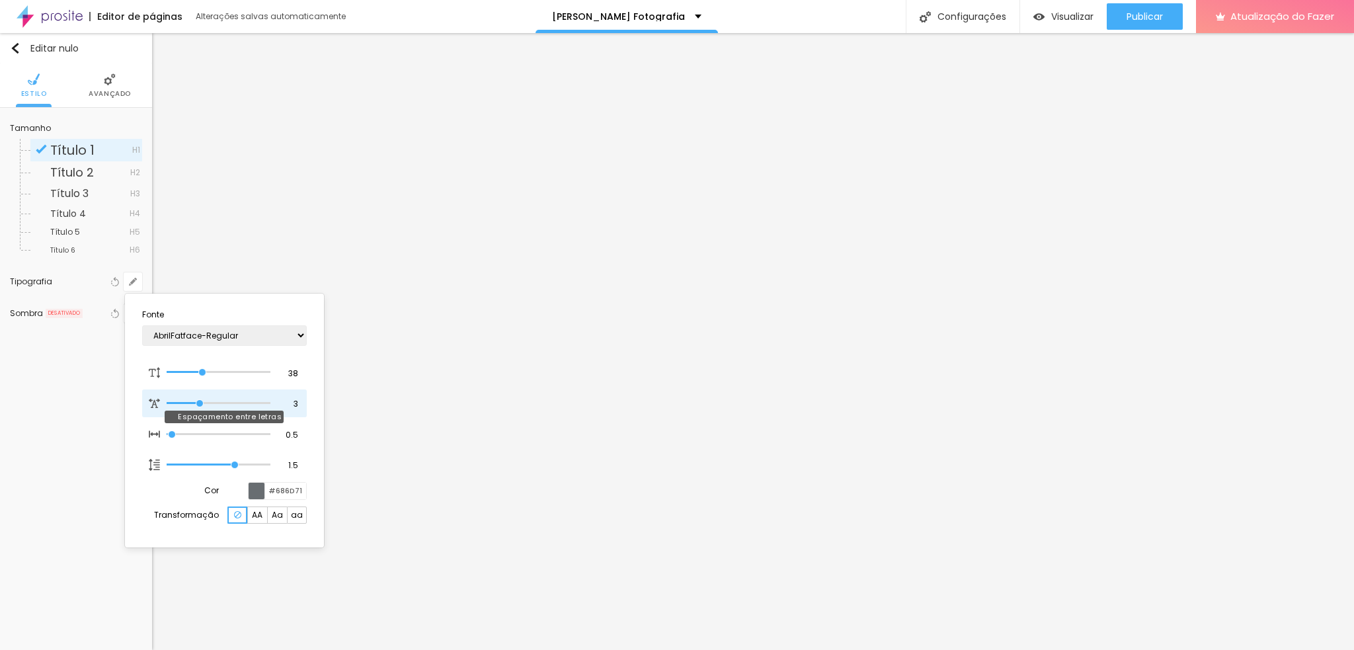
type input "1"
type input "2.7"
type input "1"
type input "2.5"
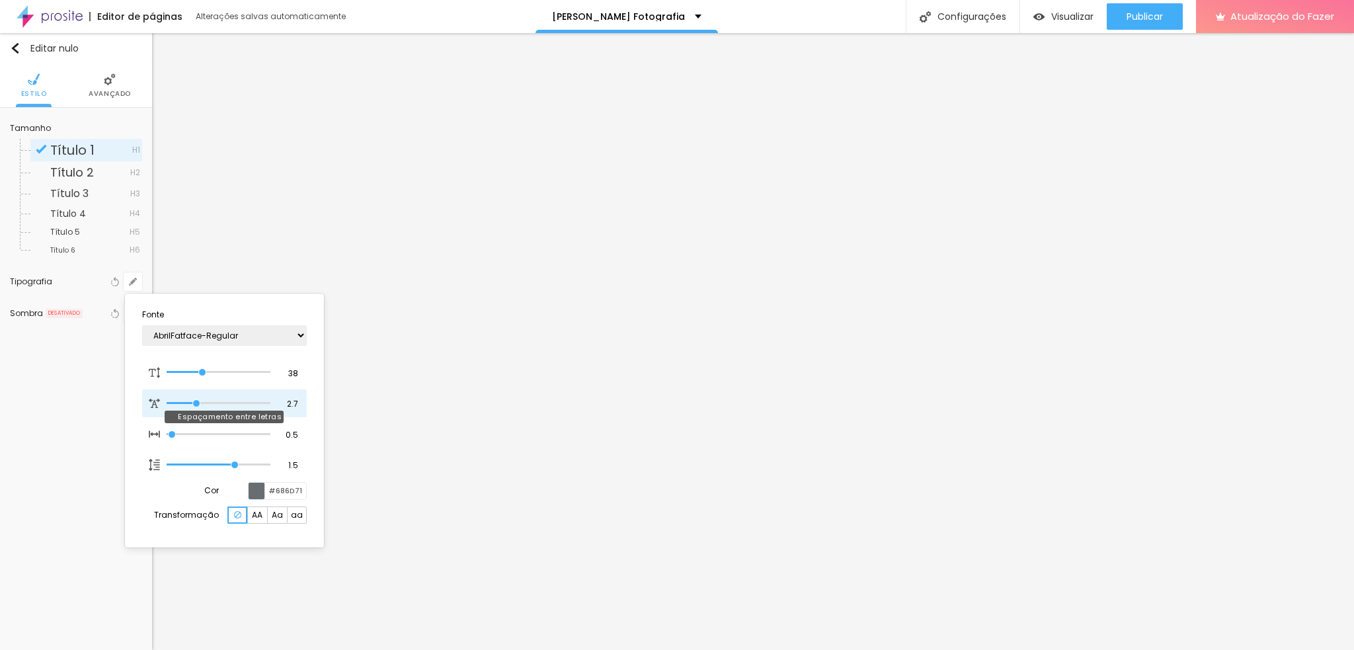
type input "2.5"
type input "1"
type input "2.1"
type input "1"
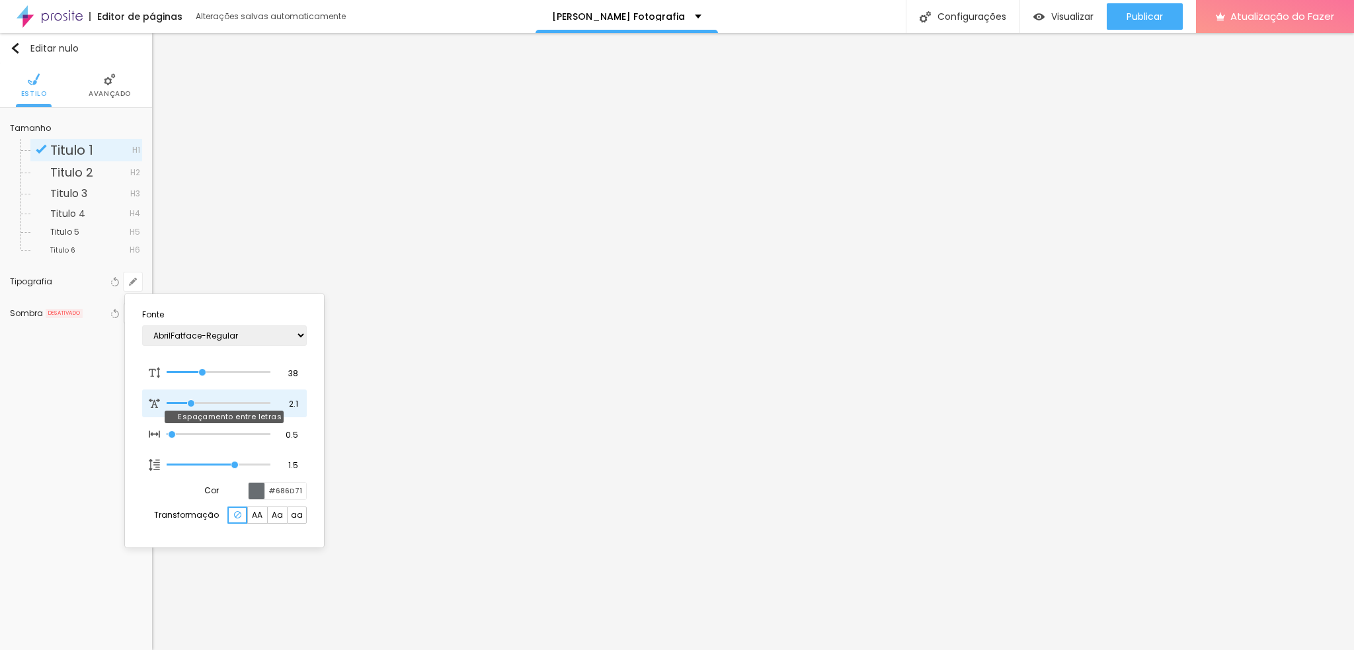
type input "2"
type input "1"
type input "1.8"
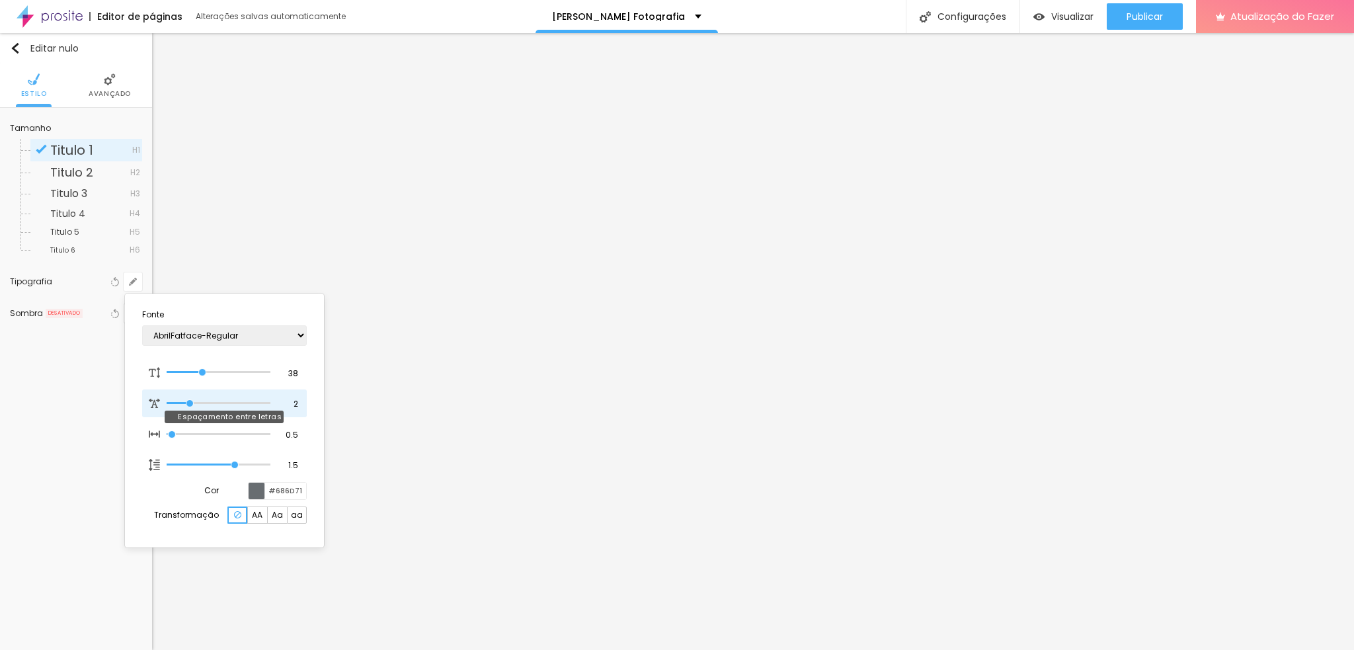
type input "1"
type input "1.6"
type input "1"
type input "1.3"
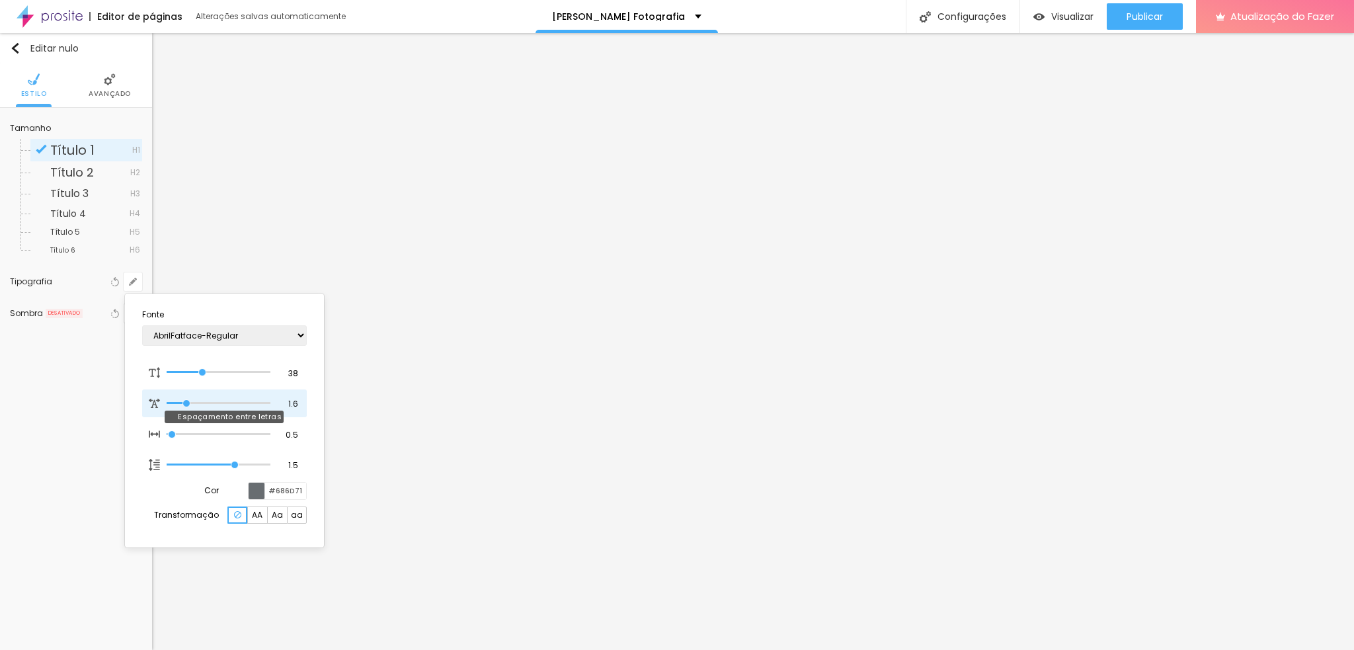
type input "1.3"
type input "1"
type input "1.5"
type input "1"
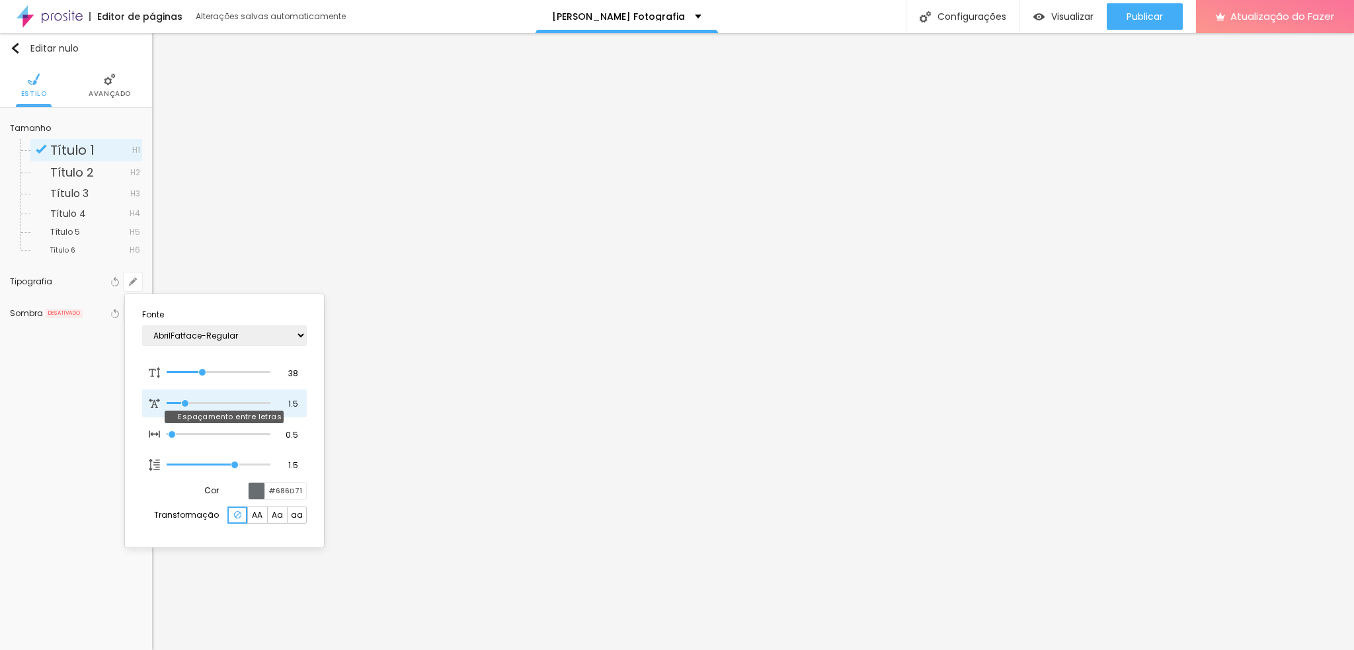
drag, startPoint x: 173, startPoint y: 404, endPoint x: 186, endPoint y: 404, distance: 13.2
type input "1.5"
click at [186, 404] on input "range" at bounding box center [218, 403] width 103 height 7
click at [49, 437] on div at bounding box center [677, 325] width 1354 height 650
